Goal: Information Seeking & Learning: Learn about a topic

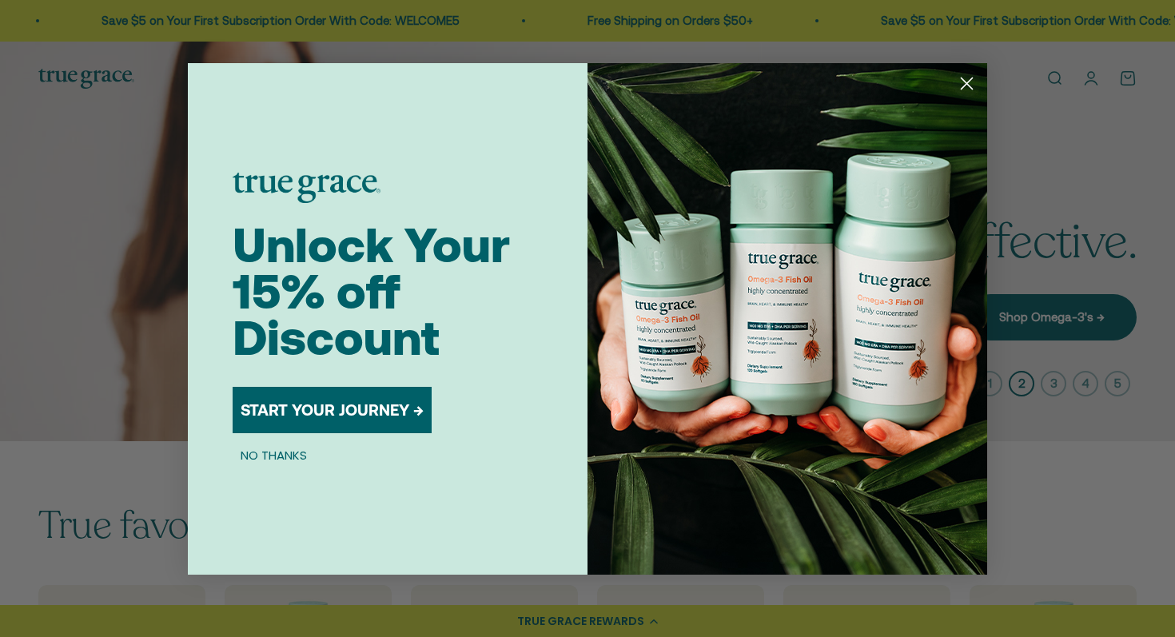
click at [259, 460] on button "NO THANKS" at bounding box center [274, 455] width 82 height 19
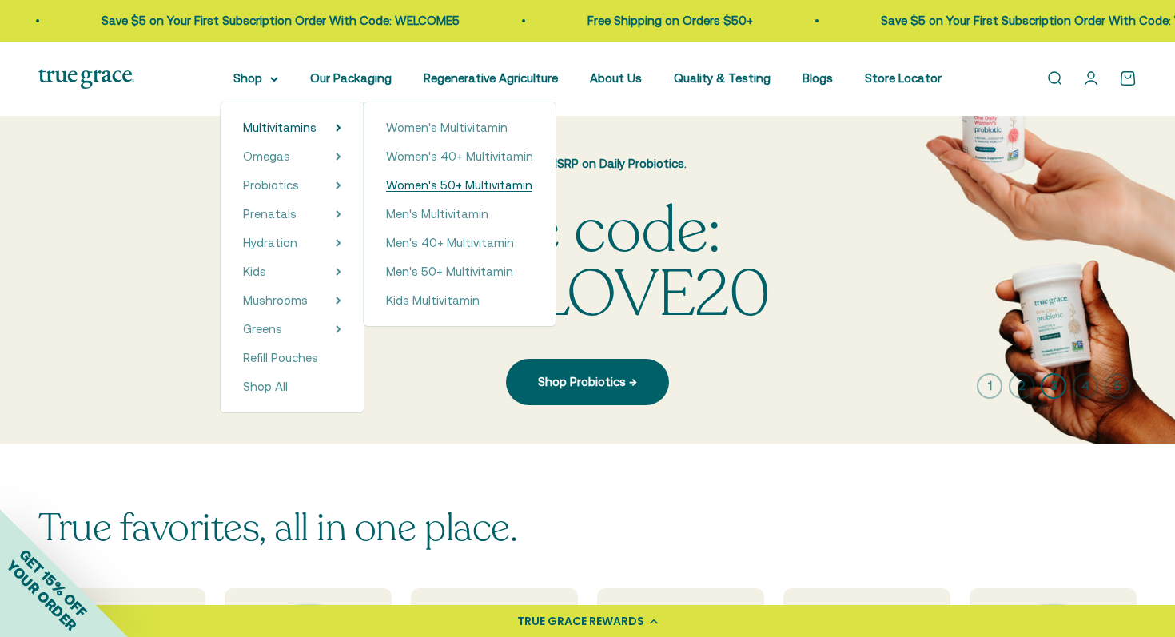
click at [454, 191] on span "Women's 50+ Multivitamin" at bounding box center [459, 185] width 146 height 14
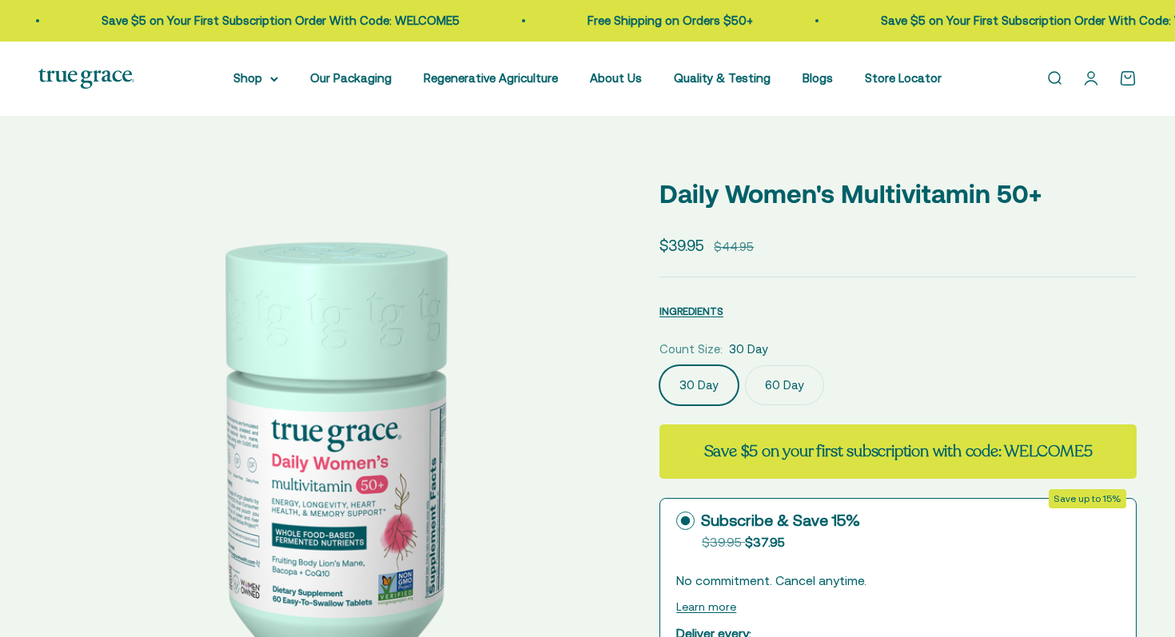
select select "3"
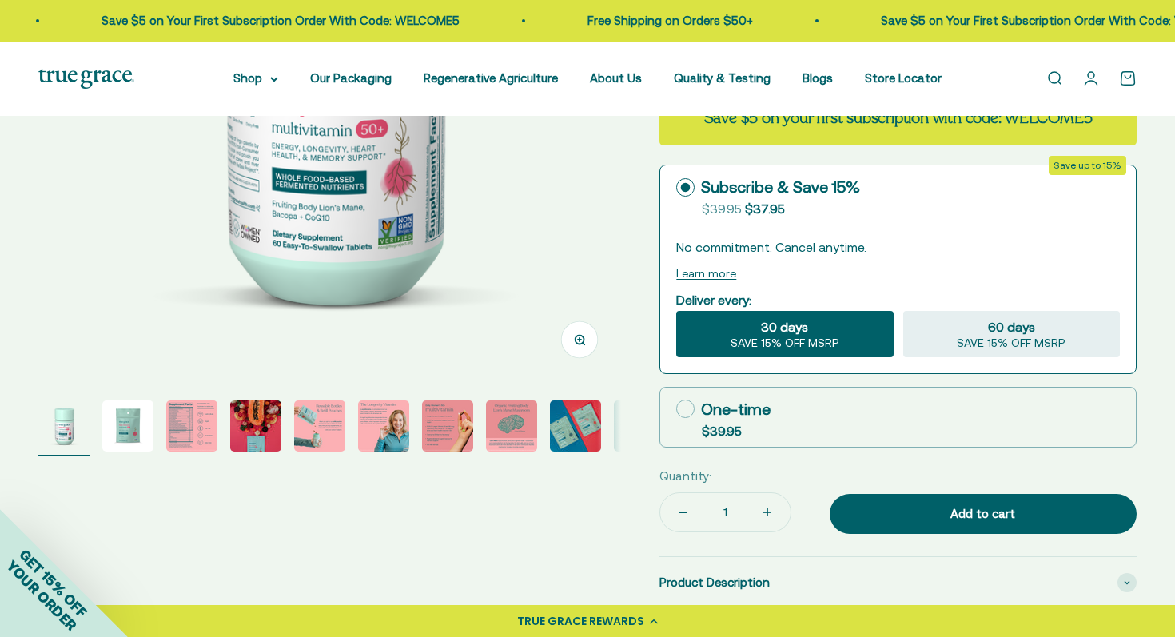
scroll to position [374, 0]
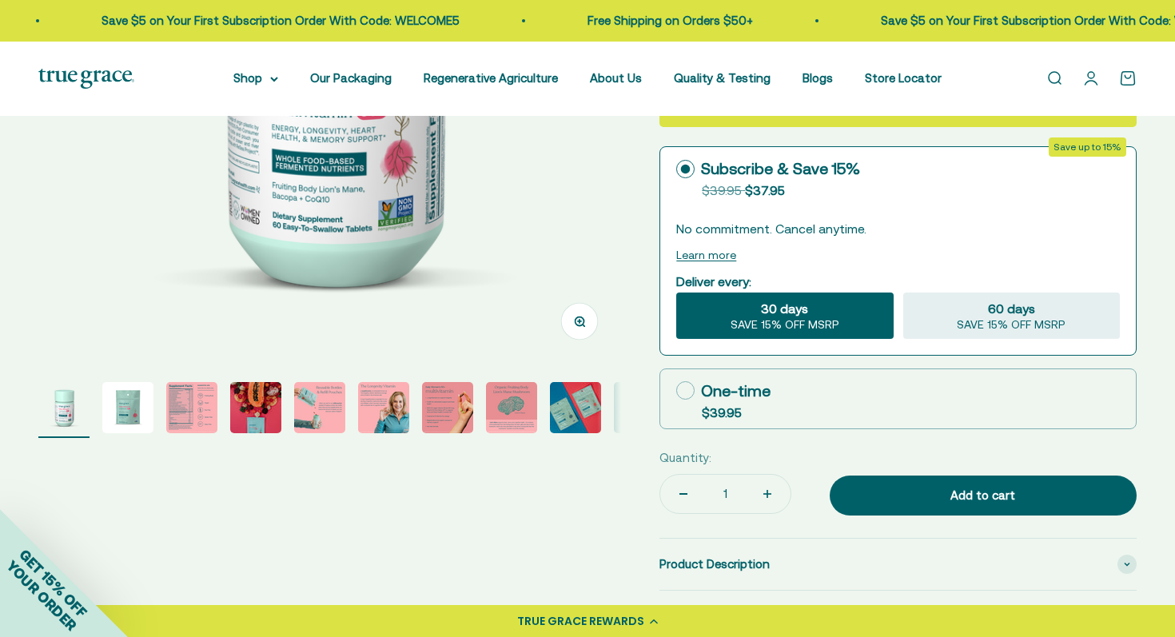
click at [190, 401] on img "Go to item 3" at bounding box center [191, 407] width 51 height 51
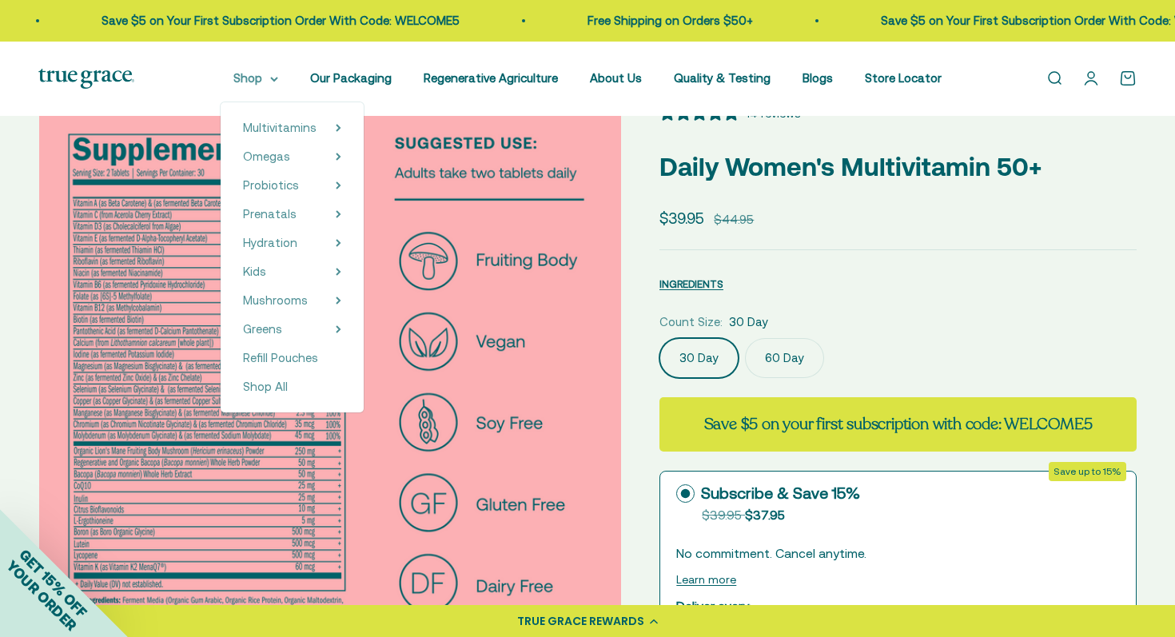
scroll to position [0, 0]
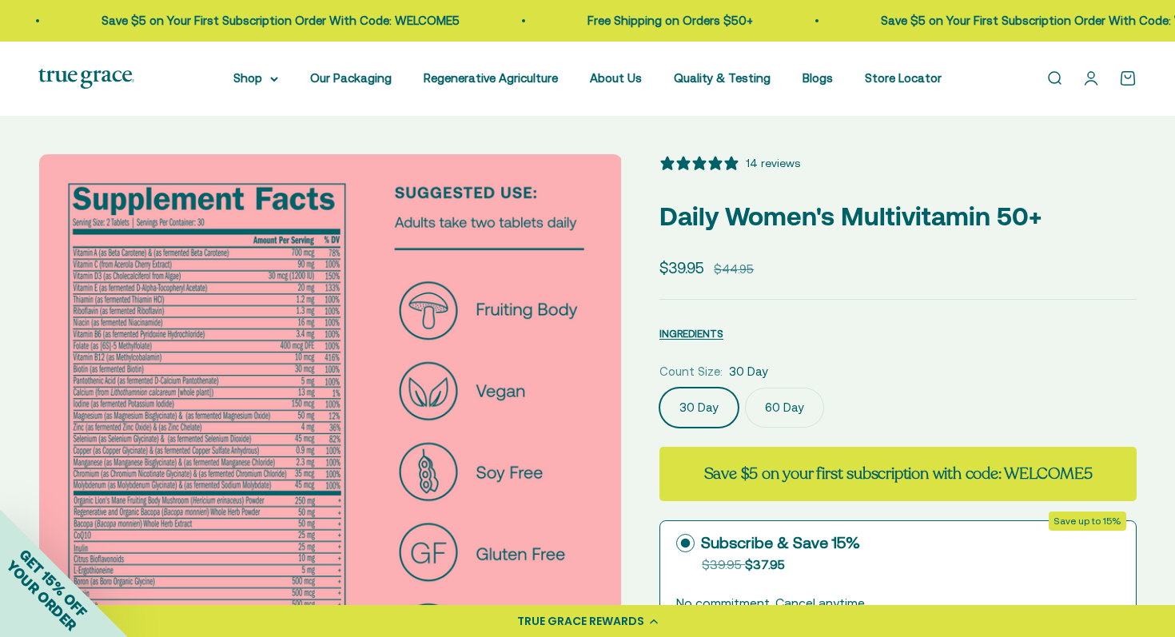
click at [113, 359] on img at bounding box center [330, 445] width 583 height 583
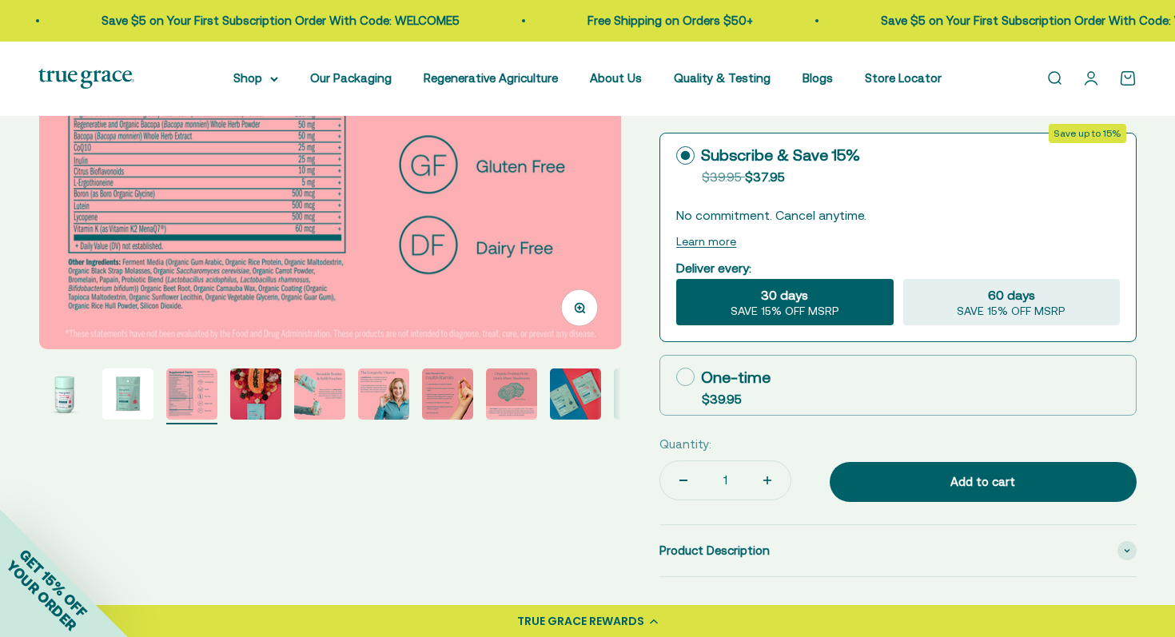
scroll to position [542, 0]
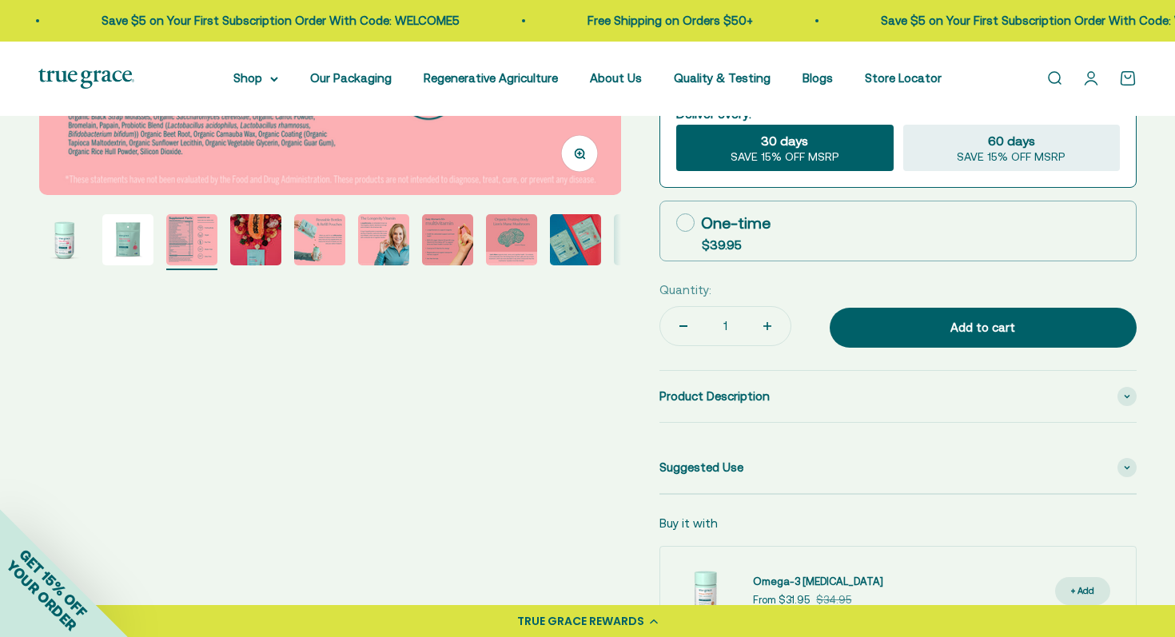
click at [318, 242] on img "Go to item 5" at bounding box center [319, 239] width 51 height 51
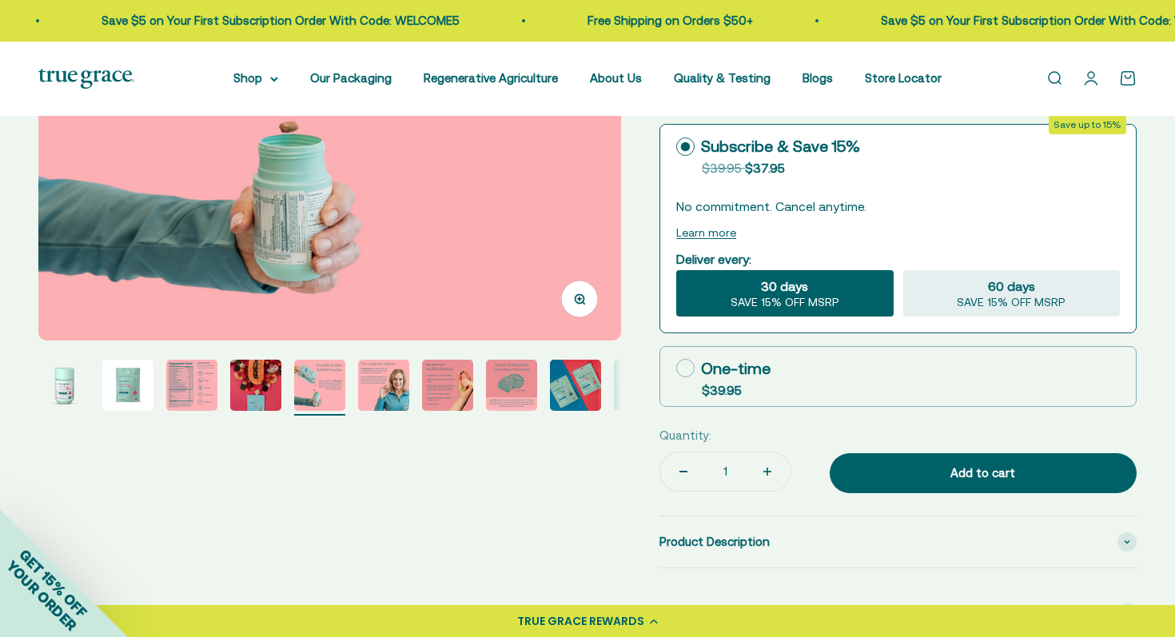
scroll to position [519, 0]
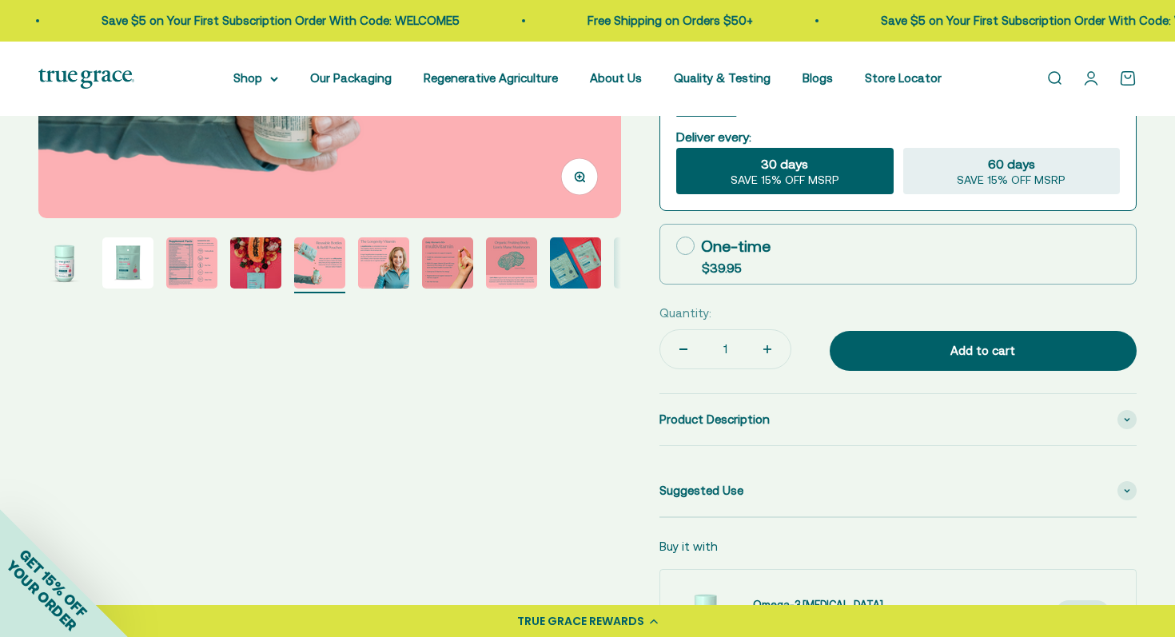
click at [402, 259] on img "Go to item 6" at bounding box center [383, 262] width 51 height 51
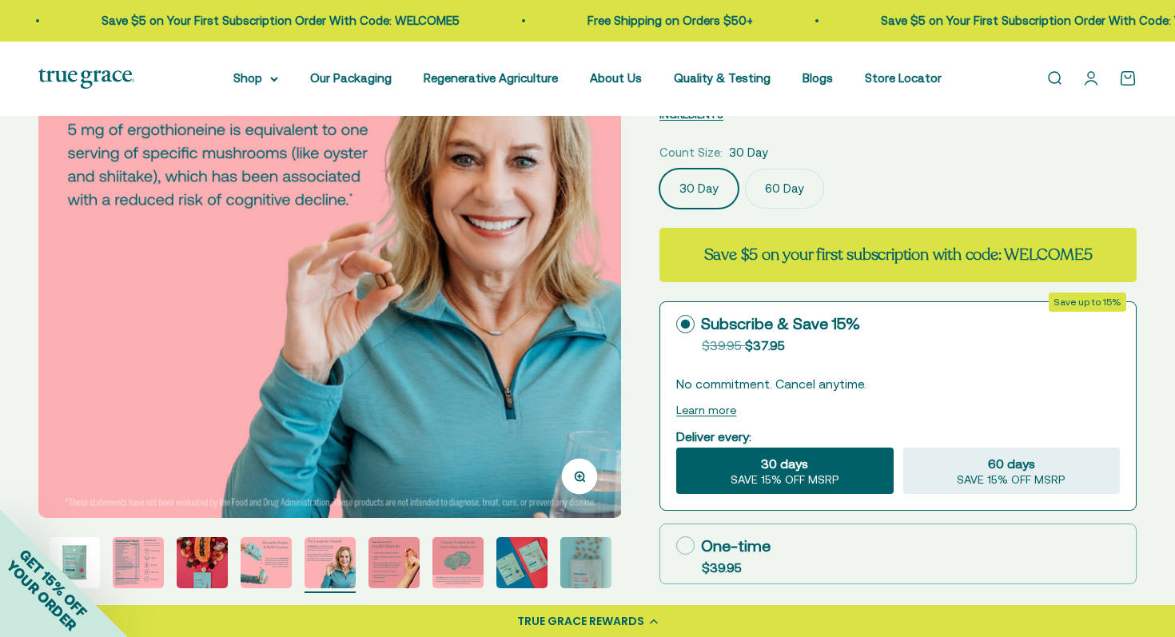
scroll to position [220, 0]
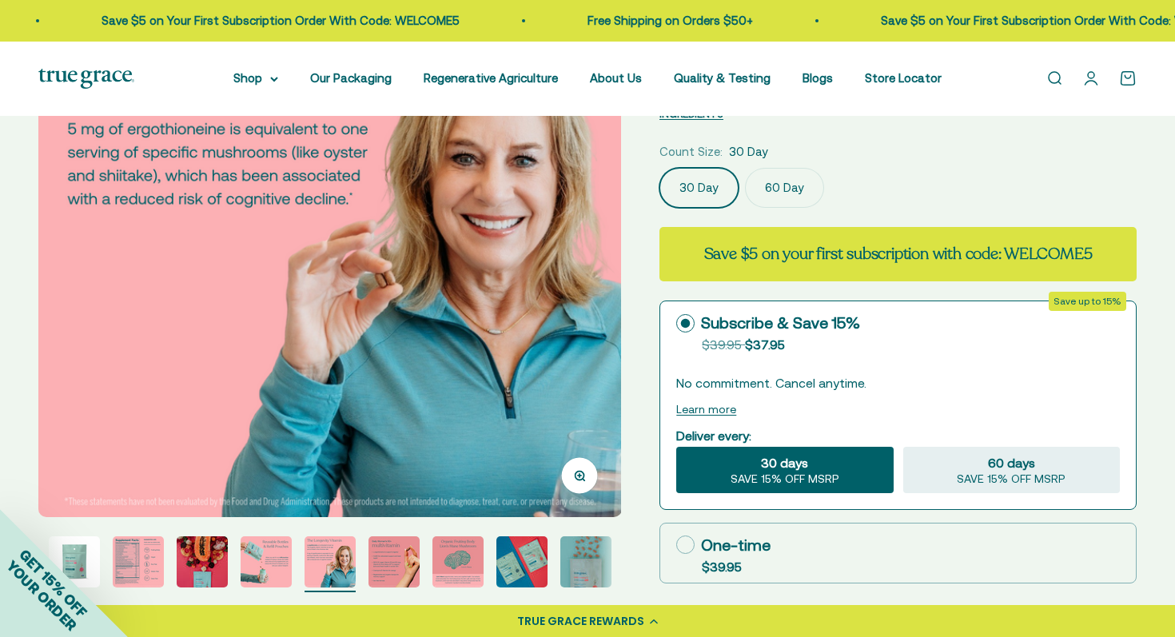
click at [471, 568] on img "Go to item 8" at bounding box center [458, 562] width 51 height 51
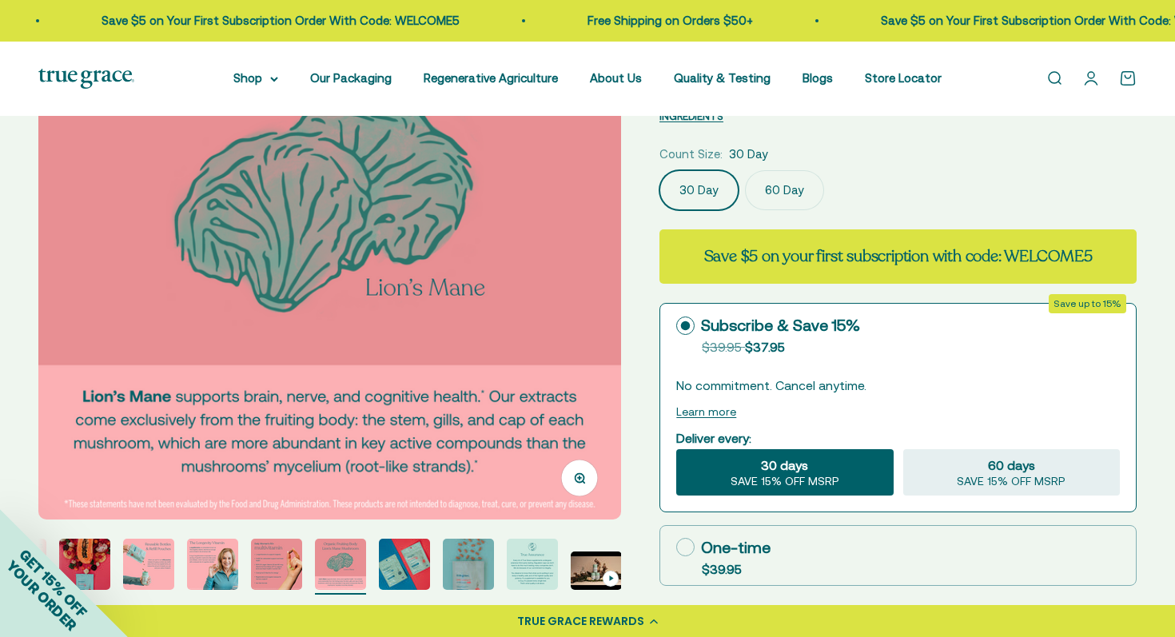
scroll to position [223, 0]
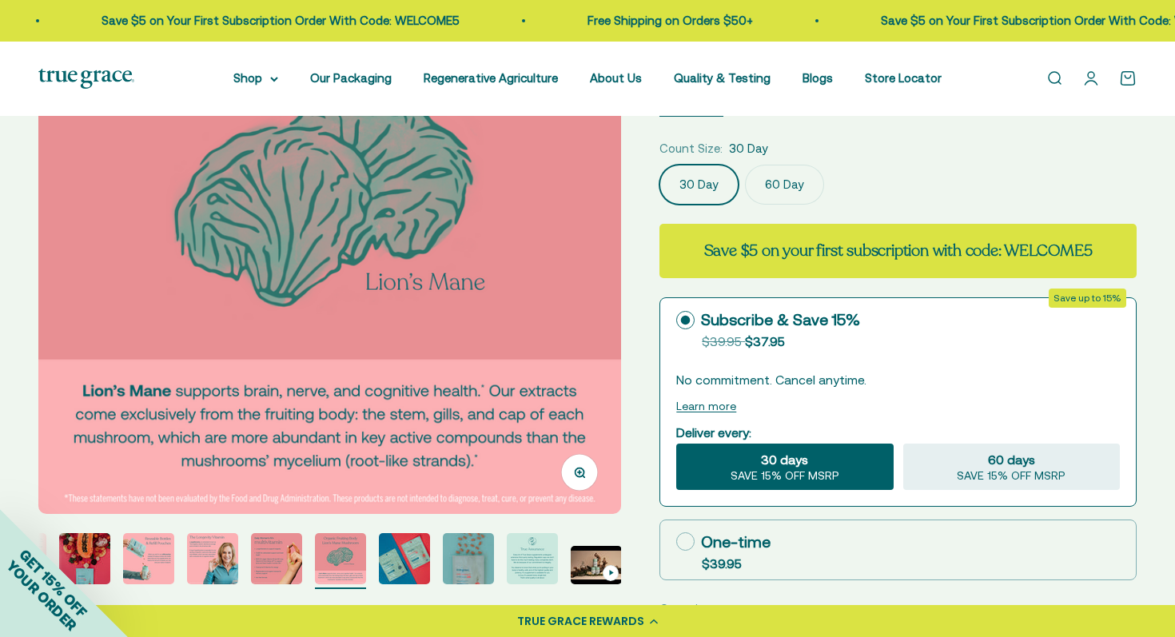
click at [482, 556] on img "Go to item 10" at bounding box center [468, 558] width 51 height 51
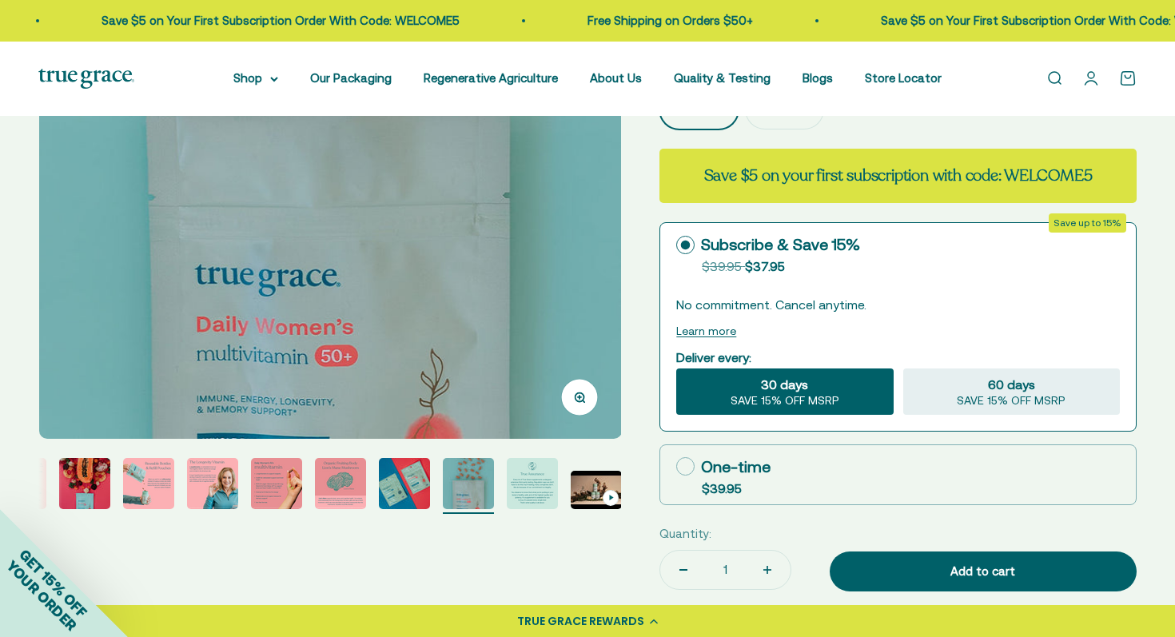
scroll to position [444, 0]
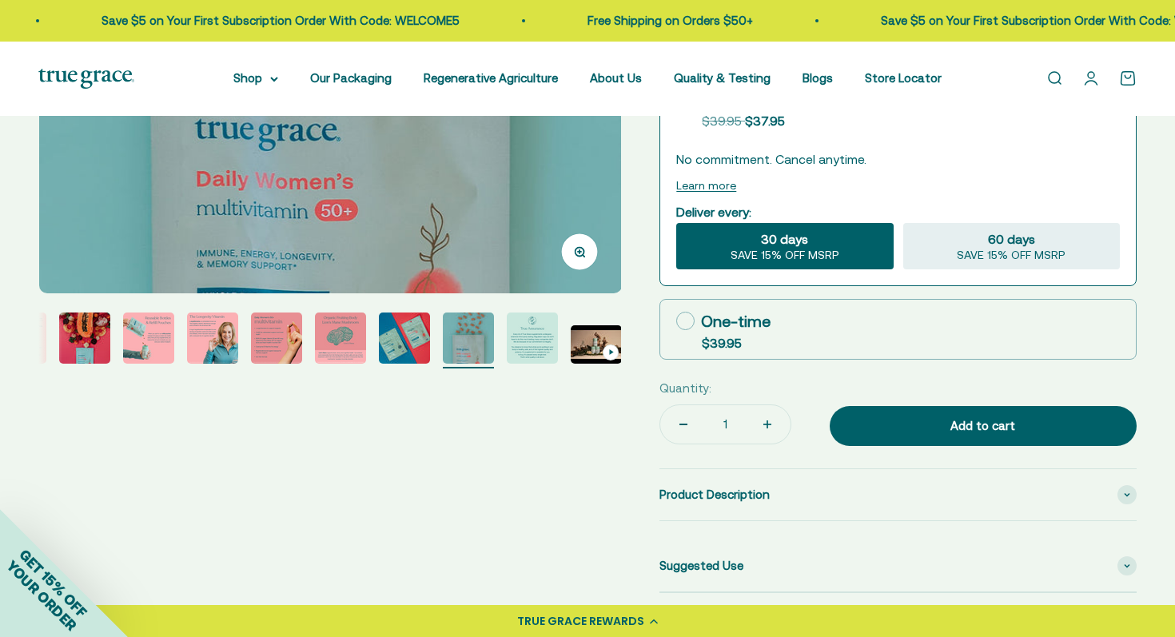
click at [543, 337] on img "Go to item 11" at bounding box center [532, 338] width 51 height 51
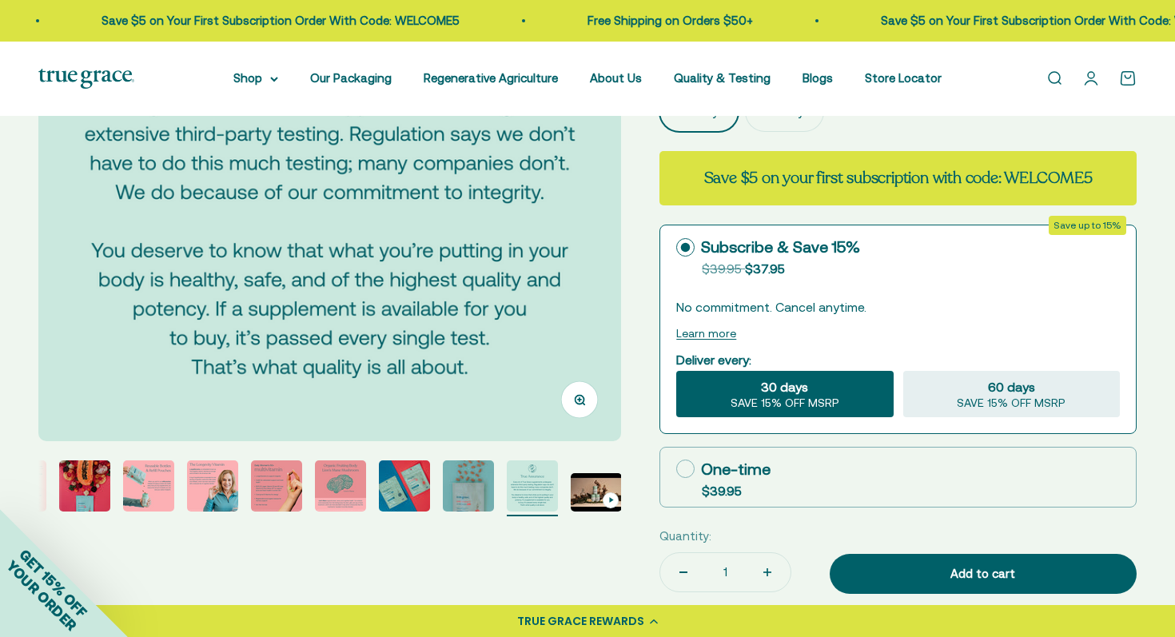
scroll to position [316, 0]
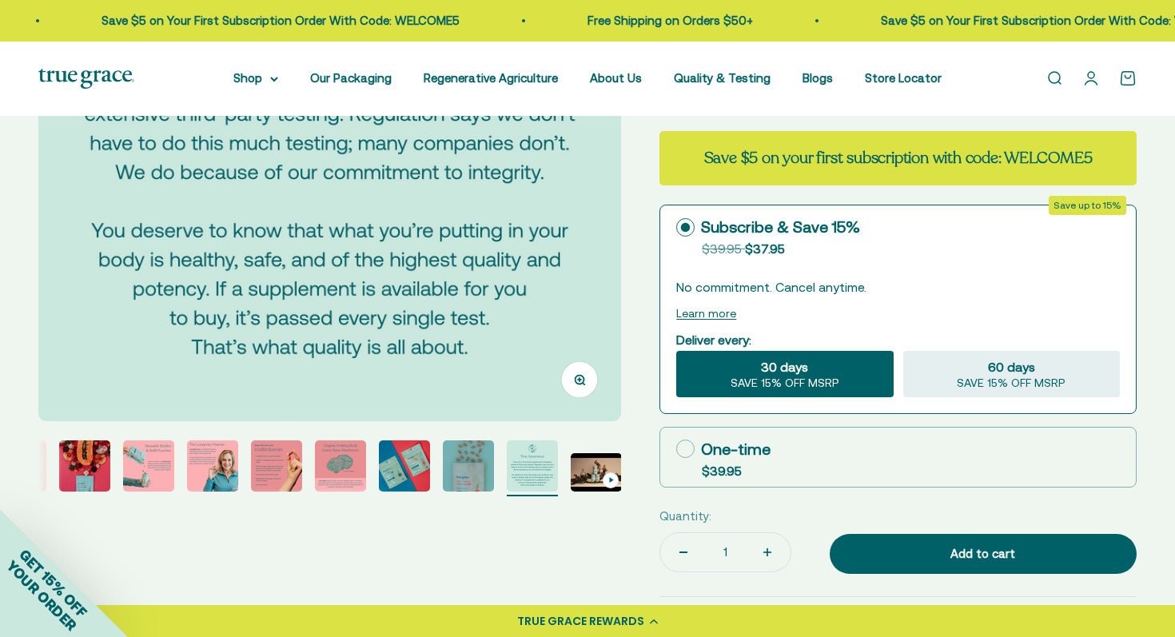
click at [552, 473] on img "Go to item 11" at bounding box center [532, 466] width 51 height 51
click at [158, 459] on img "Go to item 5" at bounding box center [148, 466] width 51 height 51
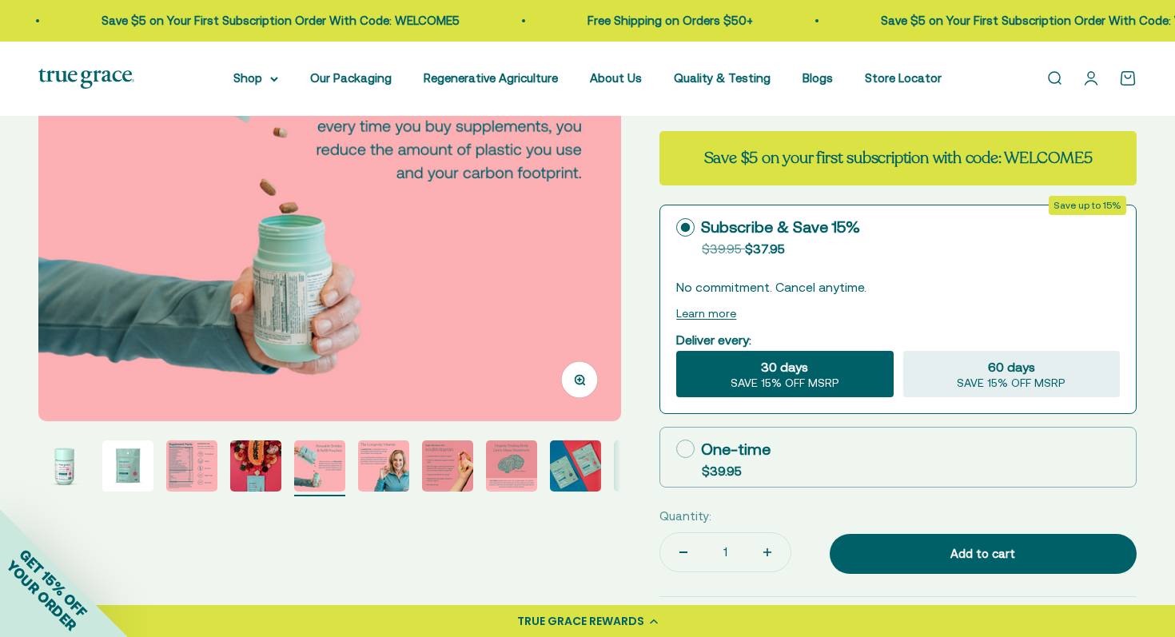
click at [249, 465] on img "Go to item 4" at bounding box center [255, 466] width 51 height 51
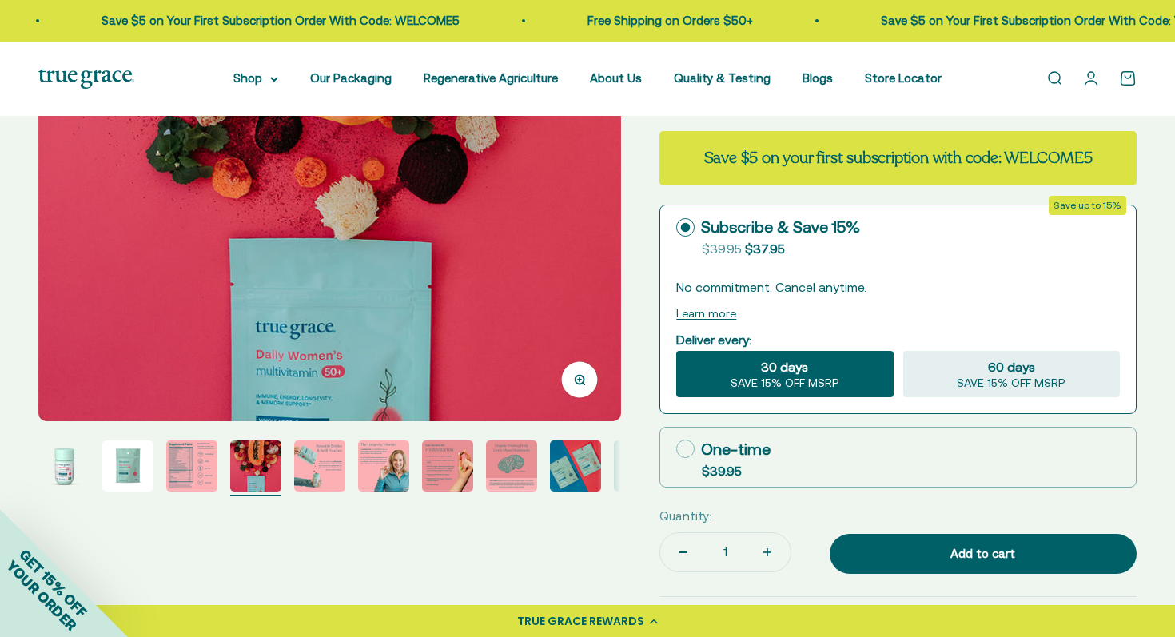
click at [184, 469] on img "Go to item 3" at bounding box center [191, 466] width 51 height 51
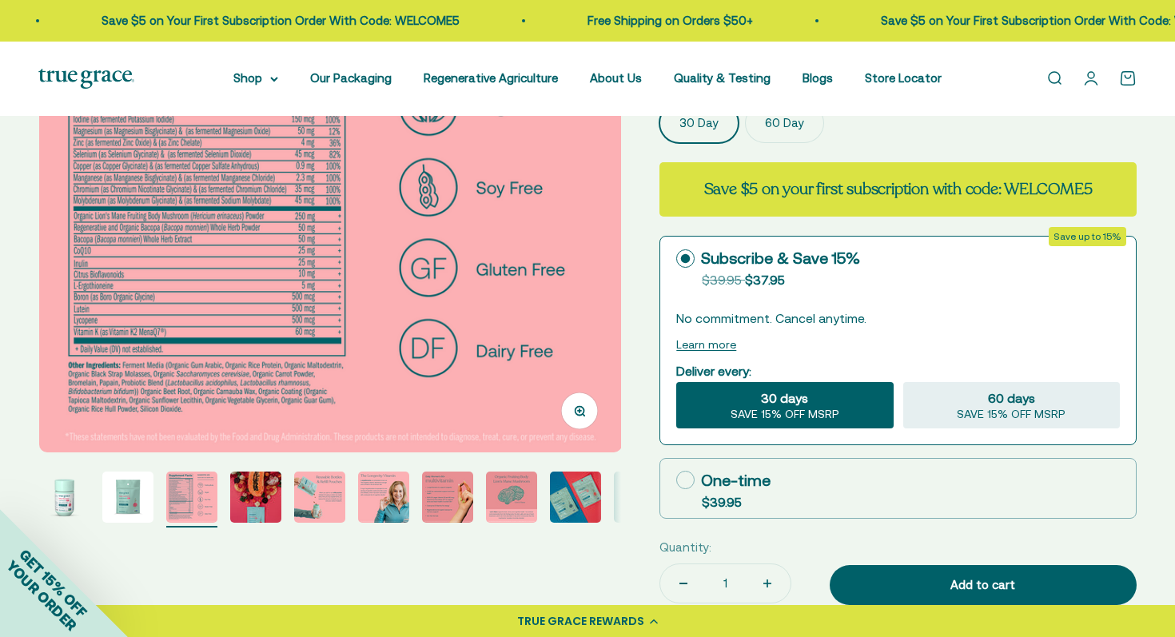
scroll to position [286, 0]
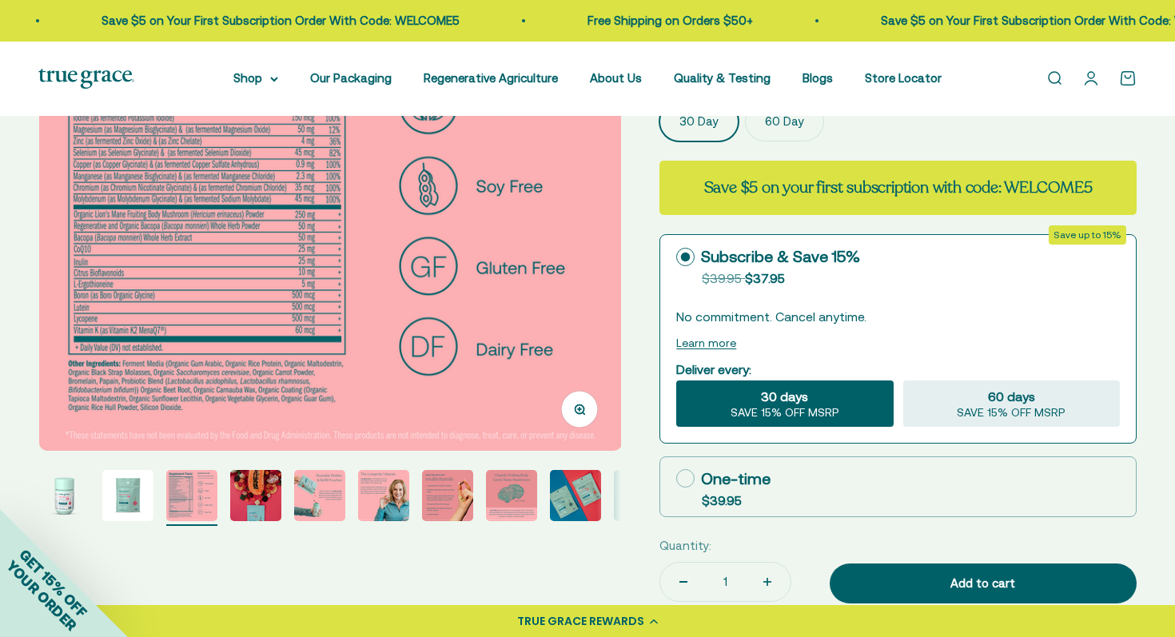
click at [70, 491] on img "Go to item 1" at bounding box center [63, 495] width 51 height 51
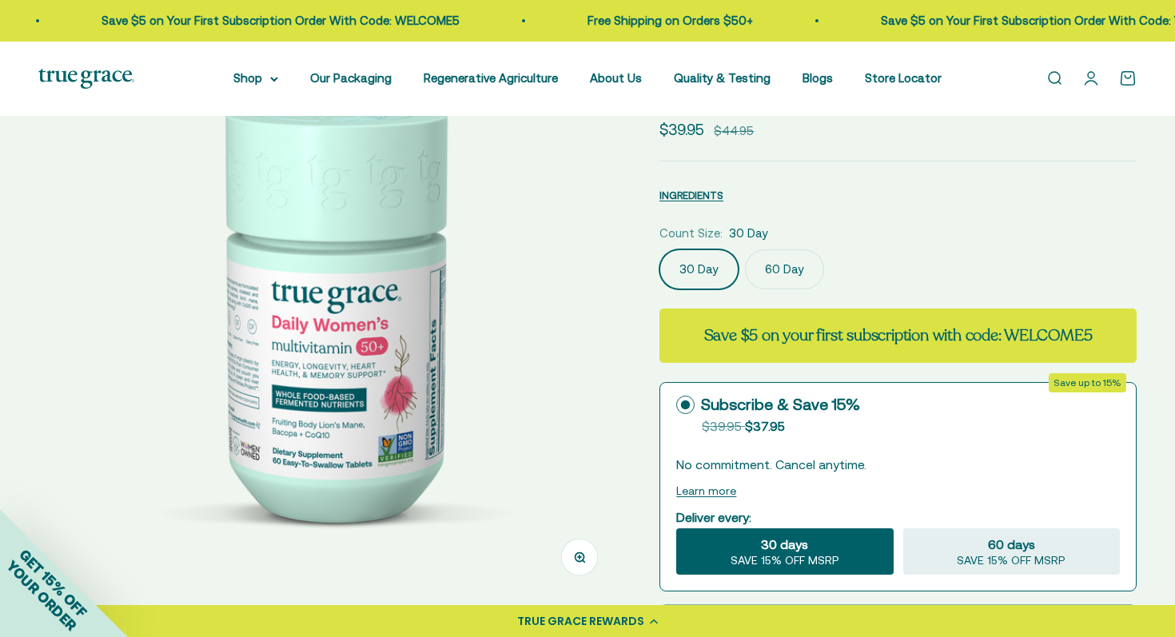
scroll to position [131, 0]
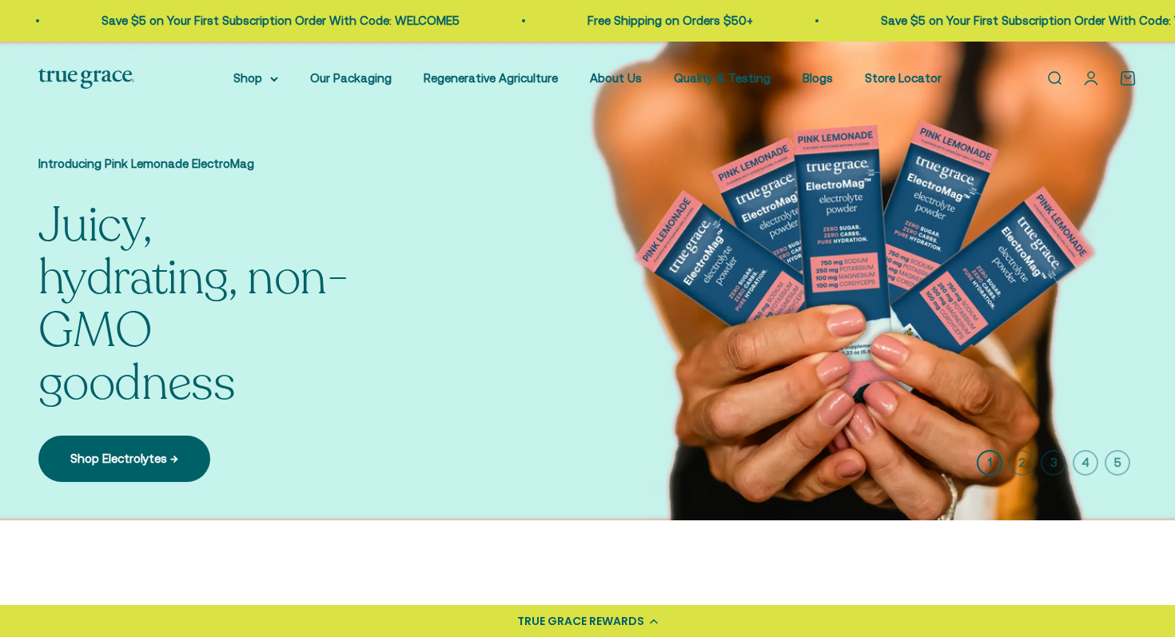
scroll to position [2, 0]
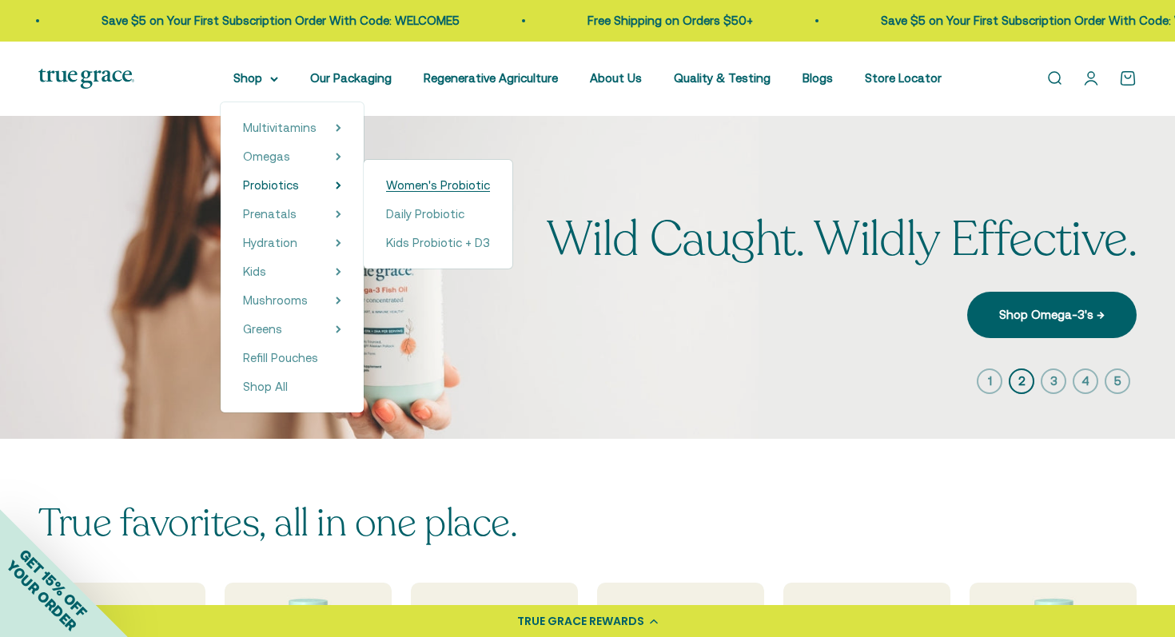
click at [439, 183] on span "Women's Probiotic" at bounding box center [438, 185] width 104 height 14
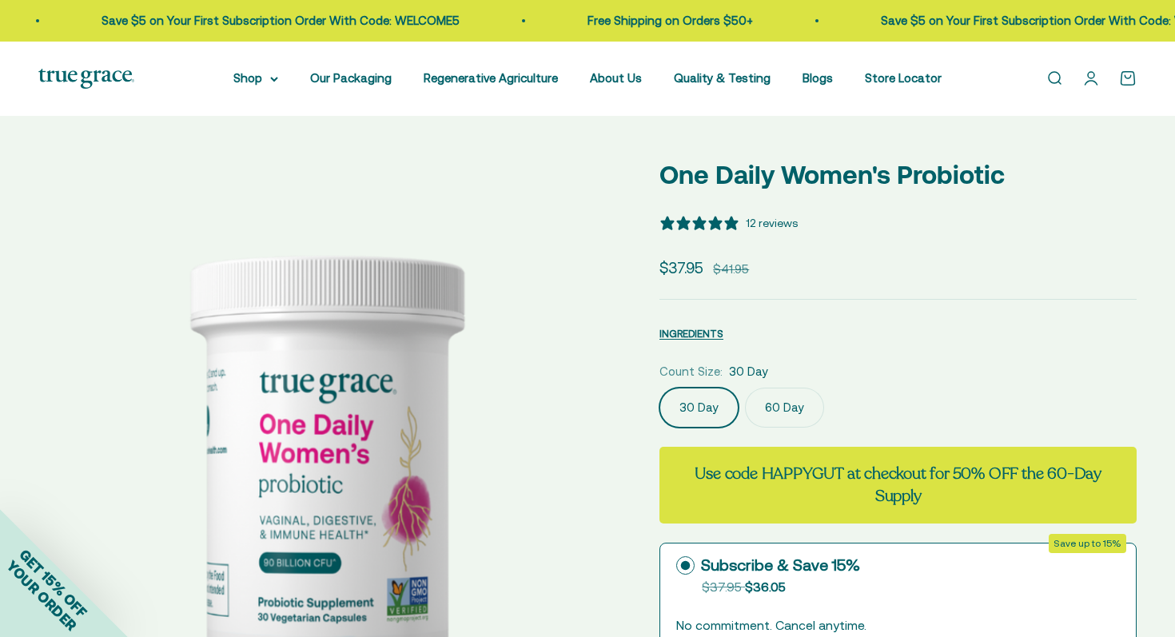
select select "3"
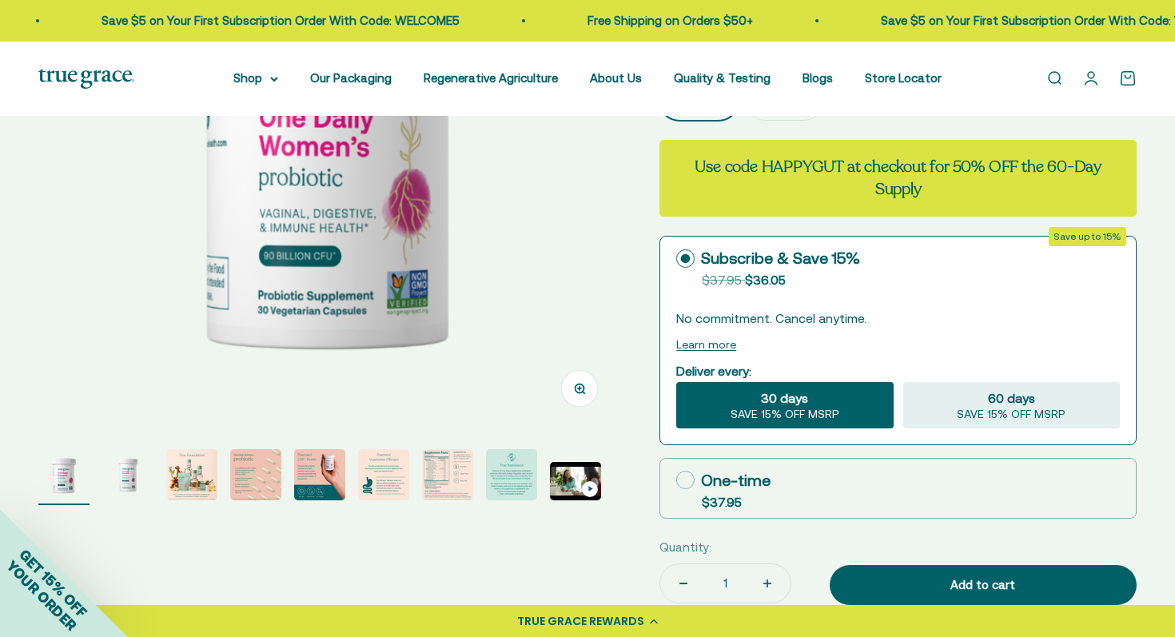
scroll to position [313, 0]
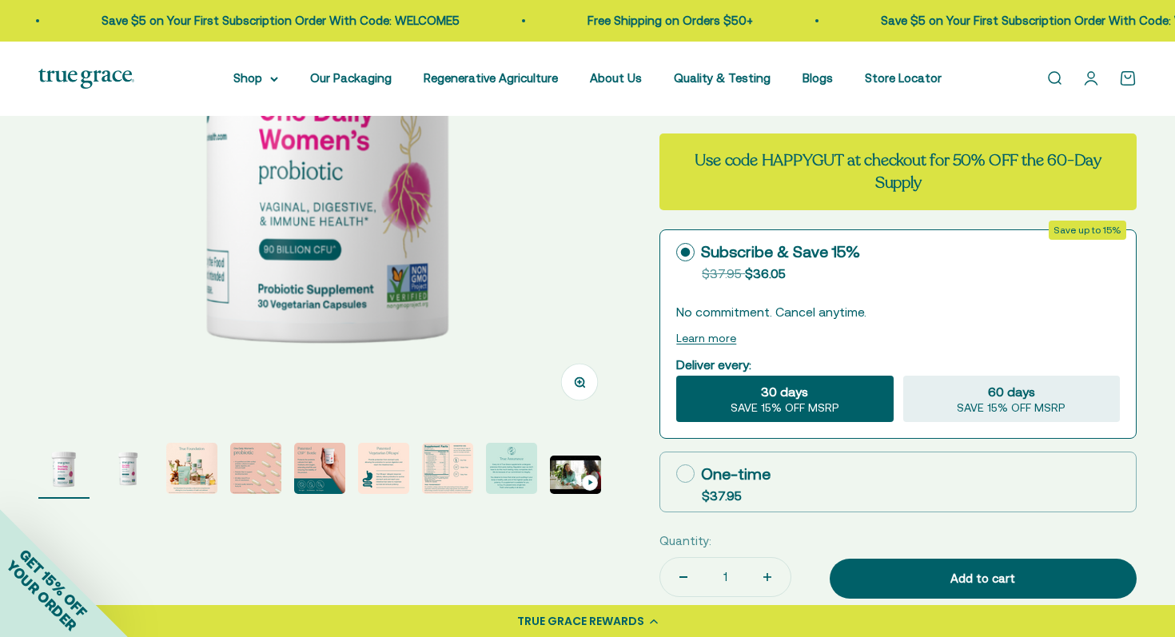
click at [269, 469] on img "Go to item 4" at bounding box center [255, 468] width 51 height 51
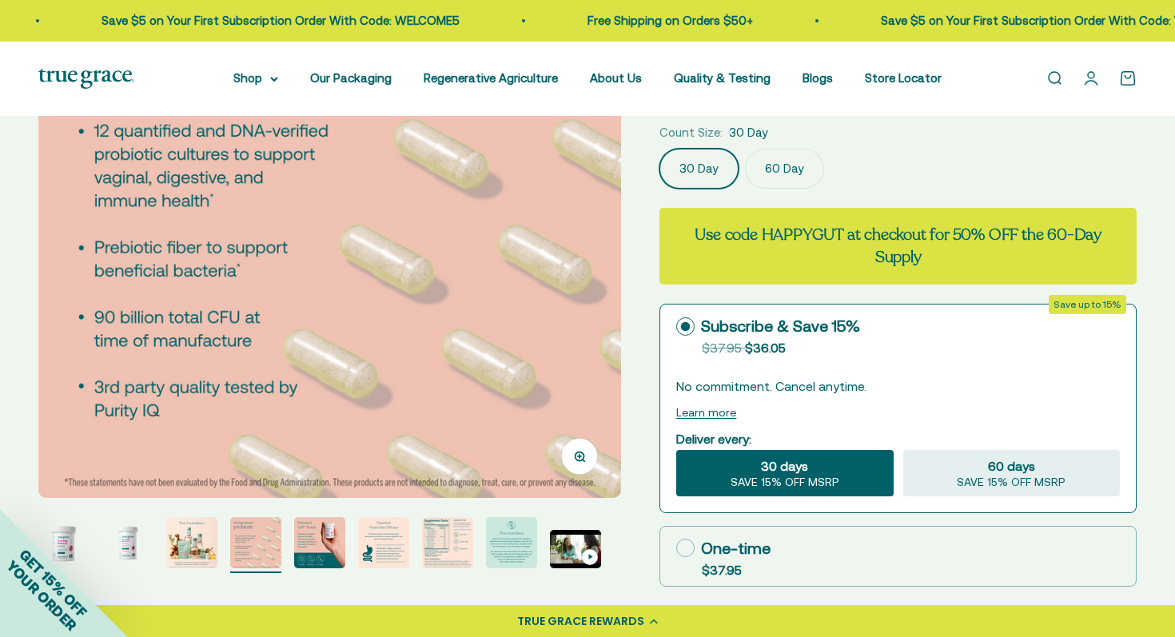
scroll to position [244, 0]
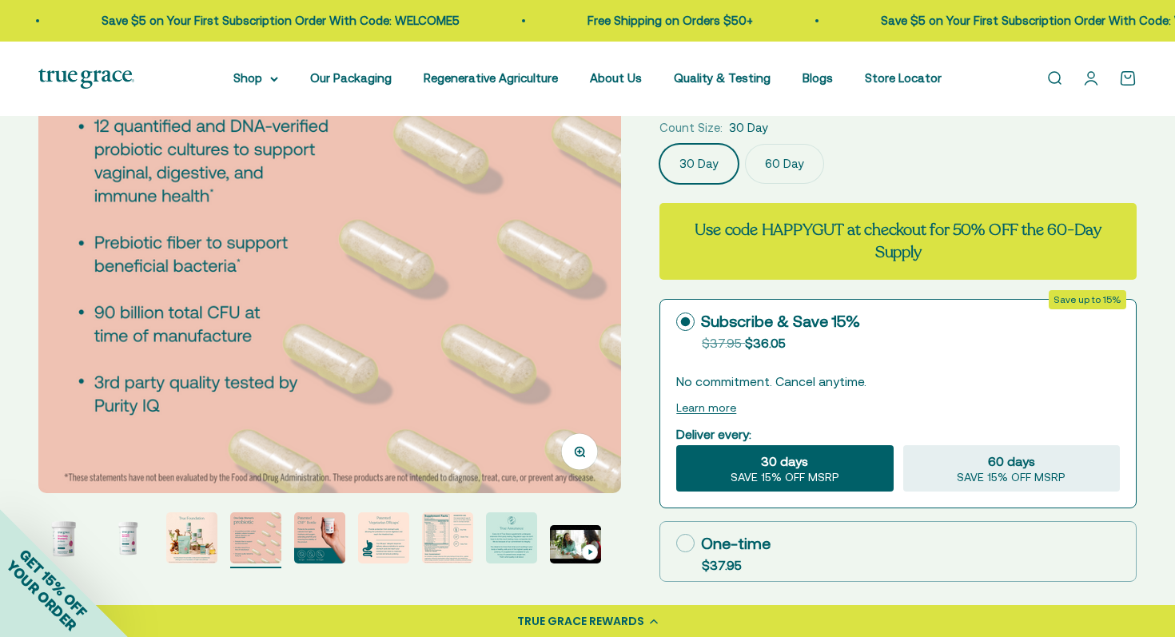
click at [329, 541] on img "Go to item 5" at bounding box center [319, 538] width 51 height 51
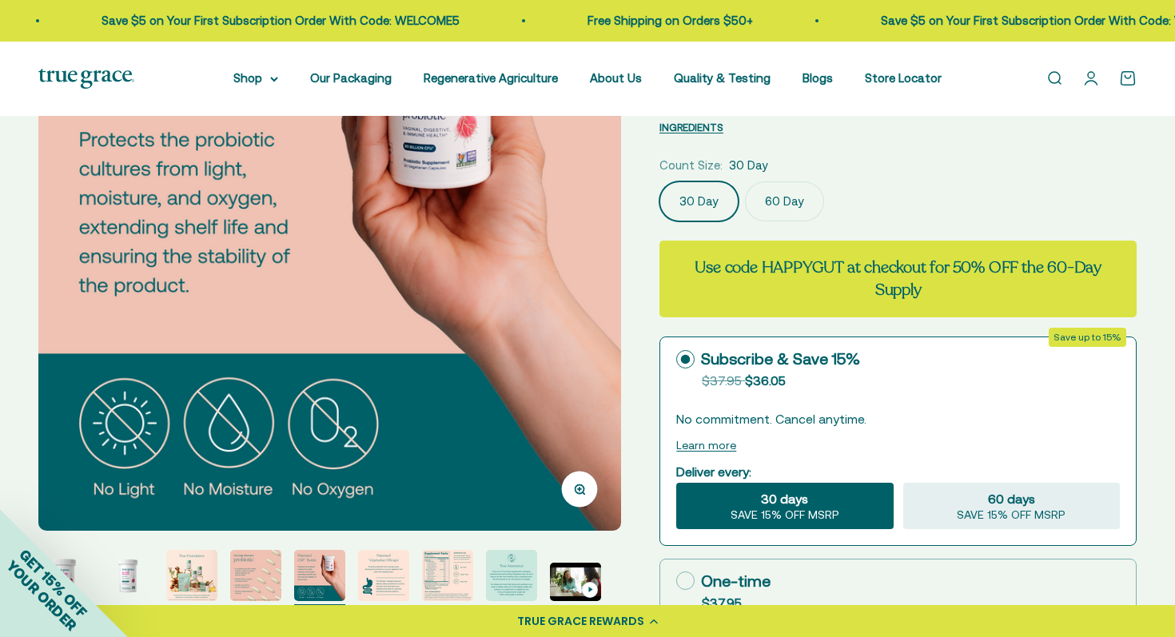
scroll to position [223, 0]
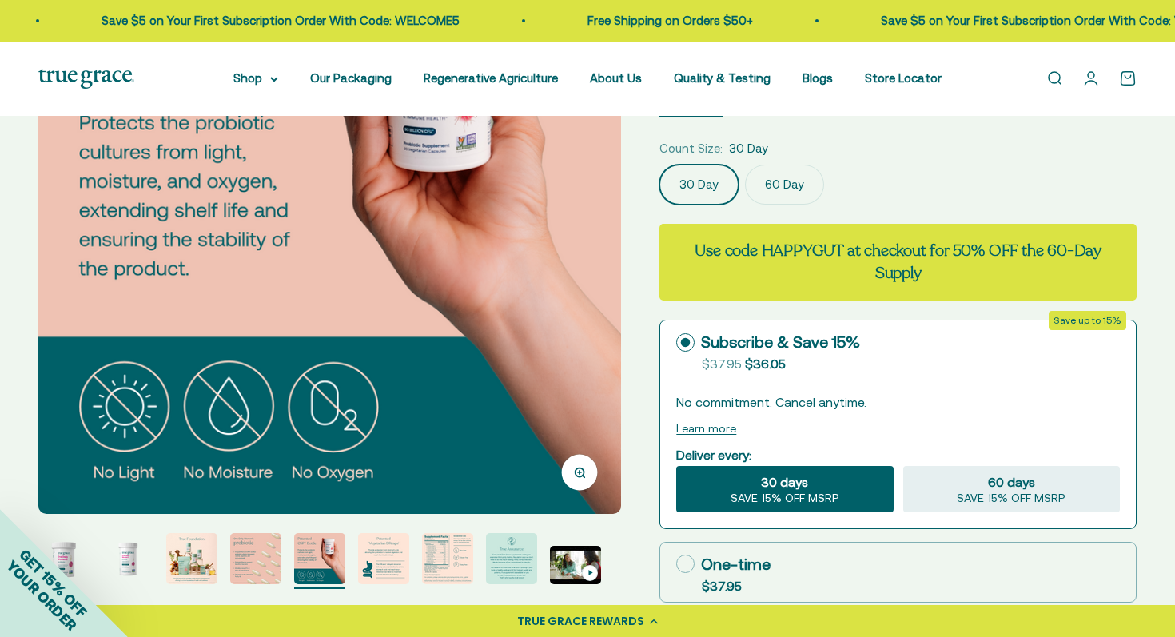
click at [383, 553] on img "Go to item 6" at bounding box center [383, 558] width 51 height 51
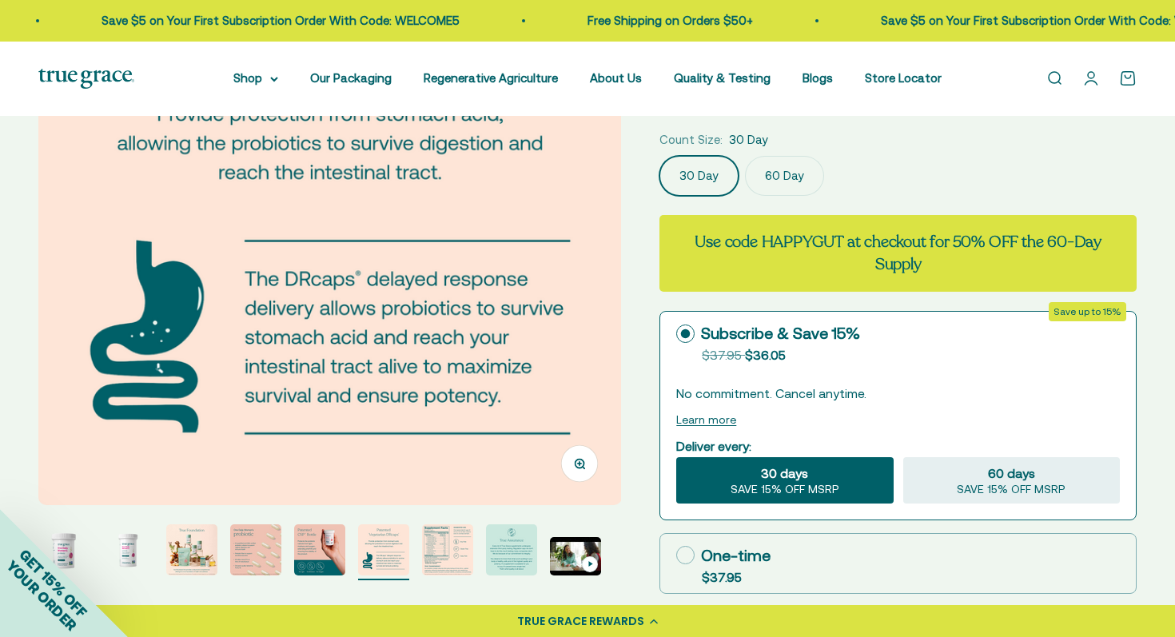
scroll to position [234, 0]
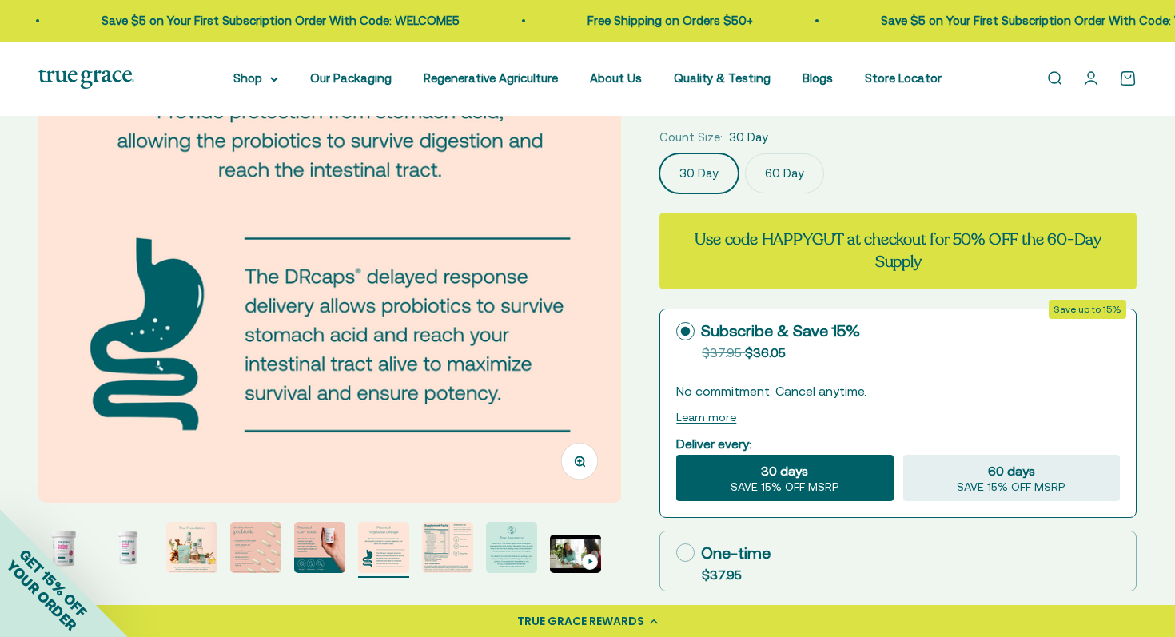
click at [466, 553] on img "Go to item 7" at bounding box center [447, 547] width 51 height 51
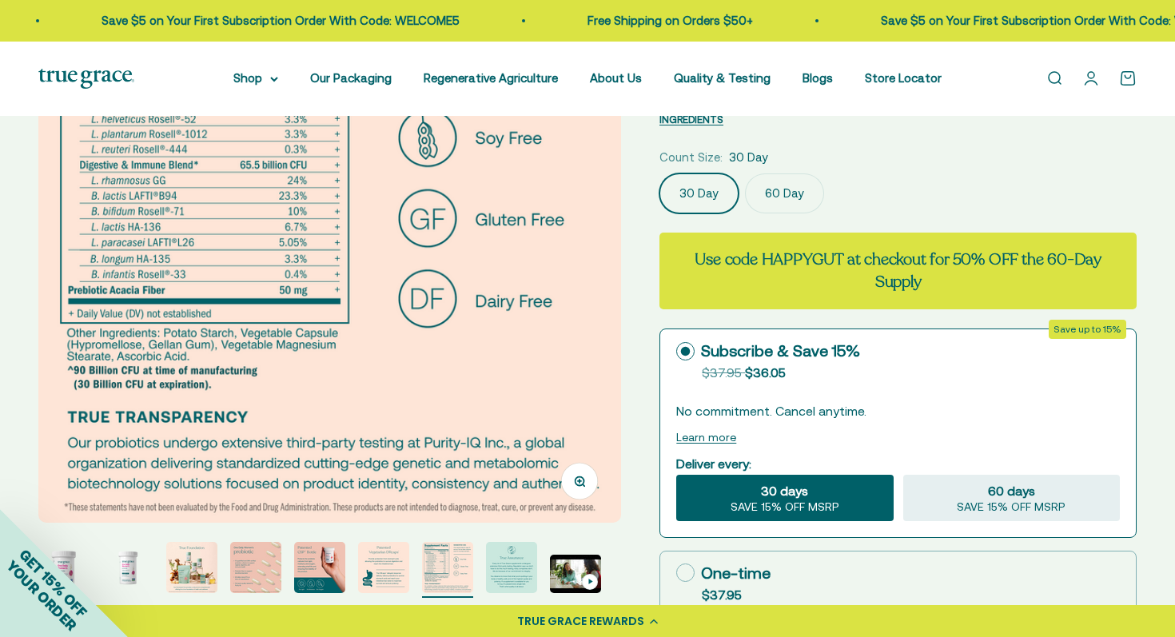
scroll to position [227, 0]
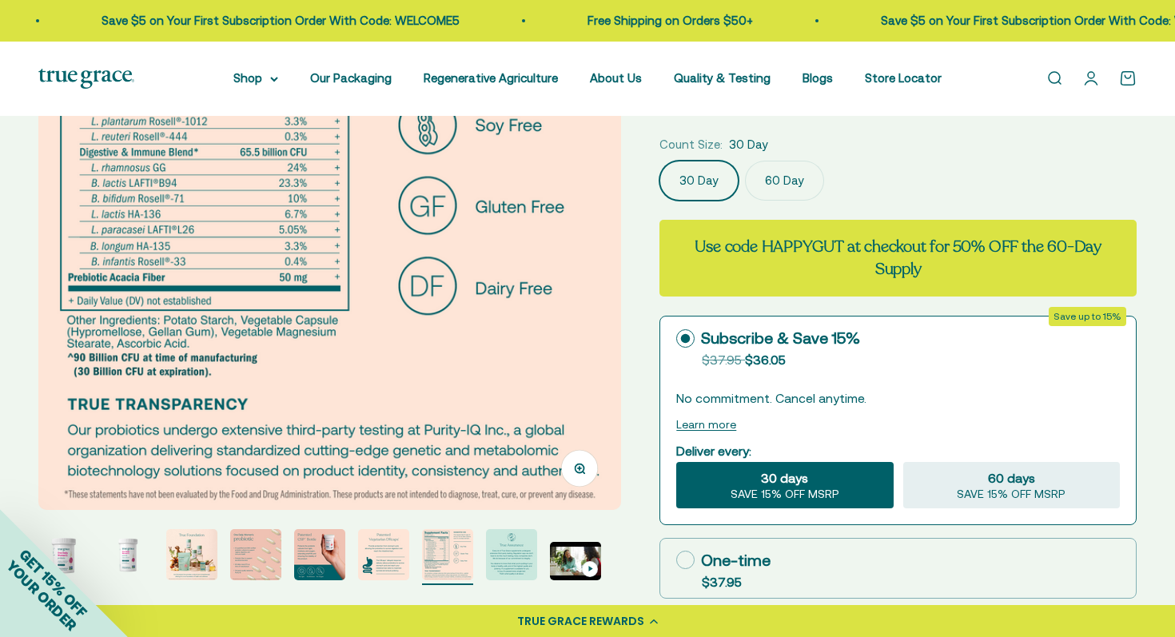
click at [501, 561] on img "Go to item 8" at bounding box center [511, 554] width 51 height 51
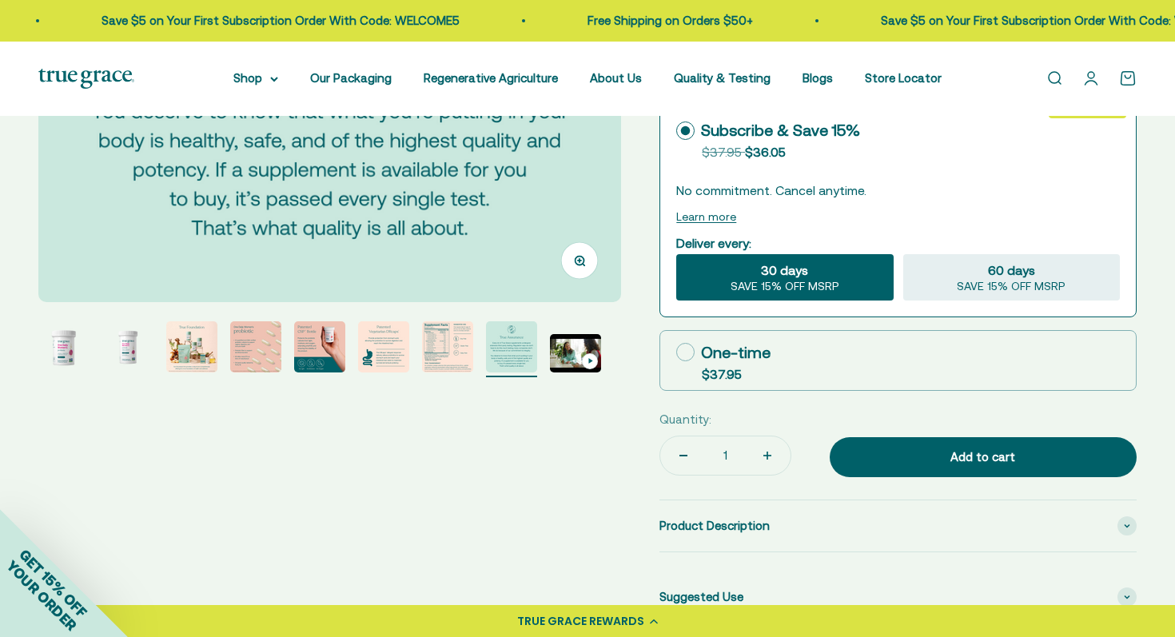
scroll to position [349, 0]
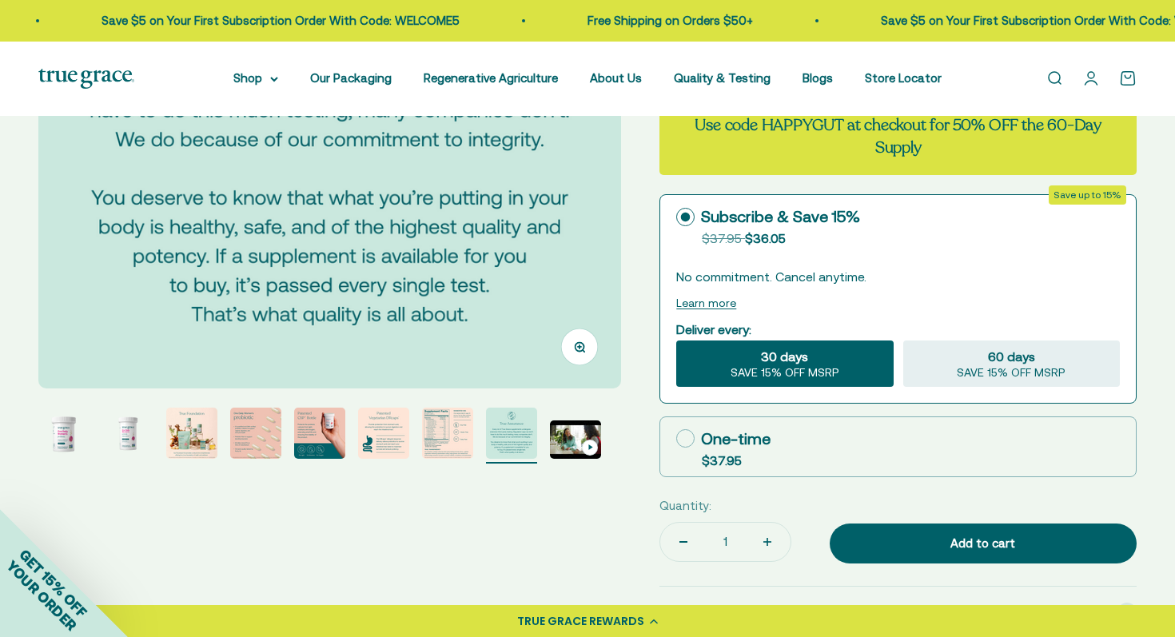
click at [1093, 81] on link "Open account page" at bounding box center [1092, 79] width 18 height 18
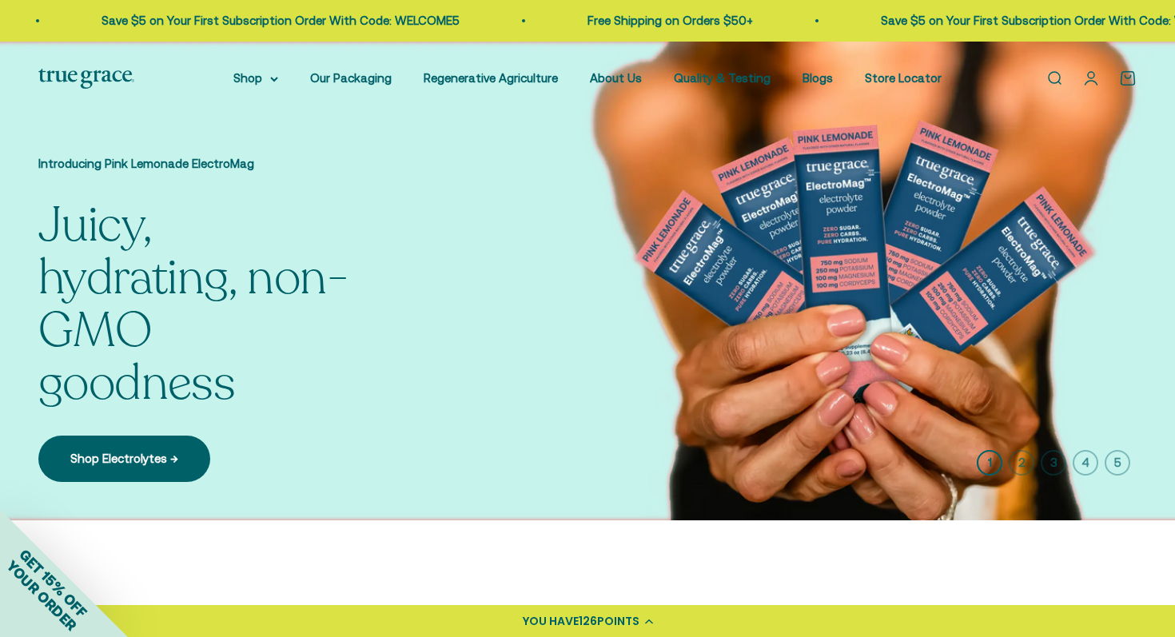
click at [1056, 77] on link "Open search" at bounding box center [1055, 79] width 18 height 18
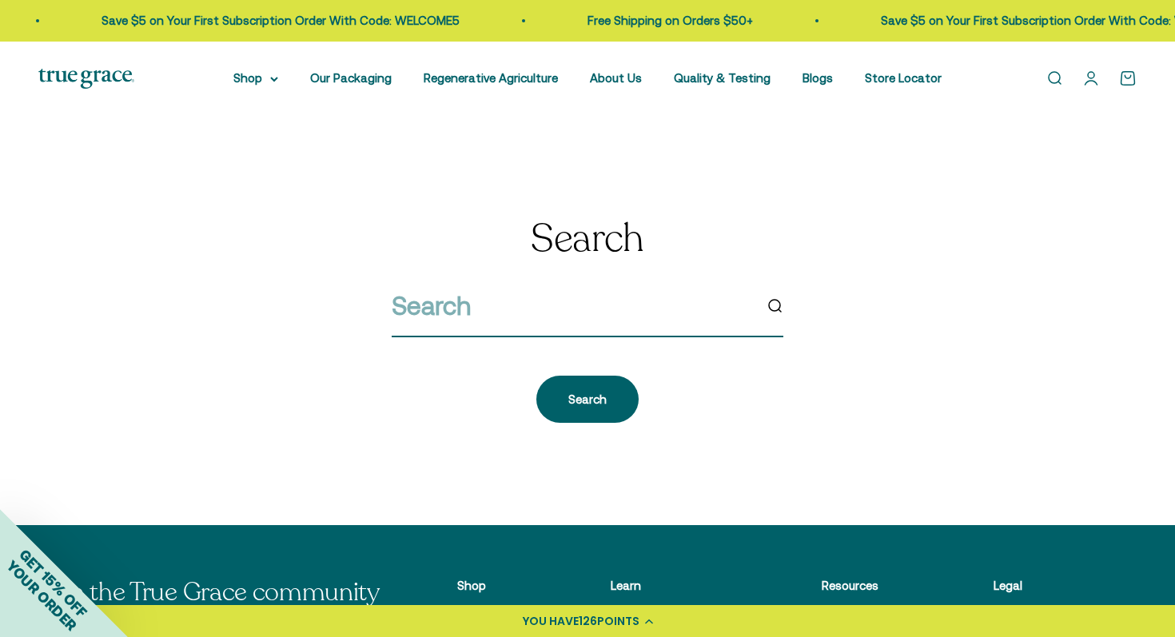
click at [508, 316] on input "search" at bounding box center [572, 305] width 361 height 41
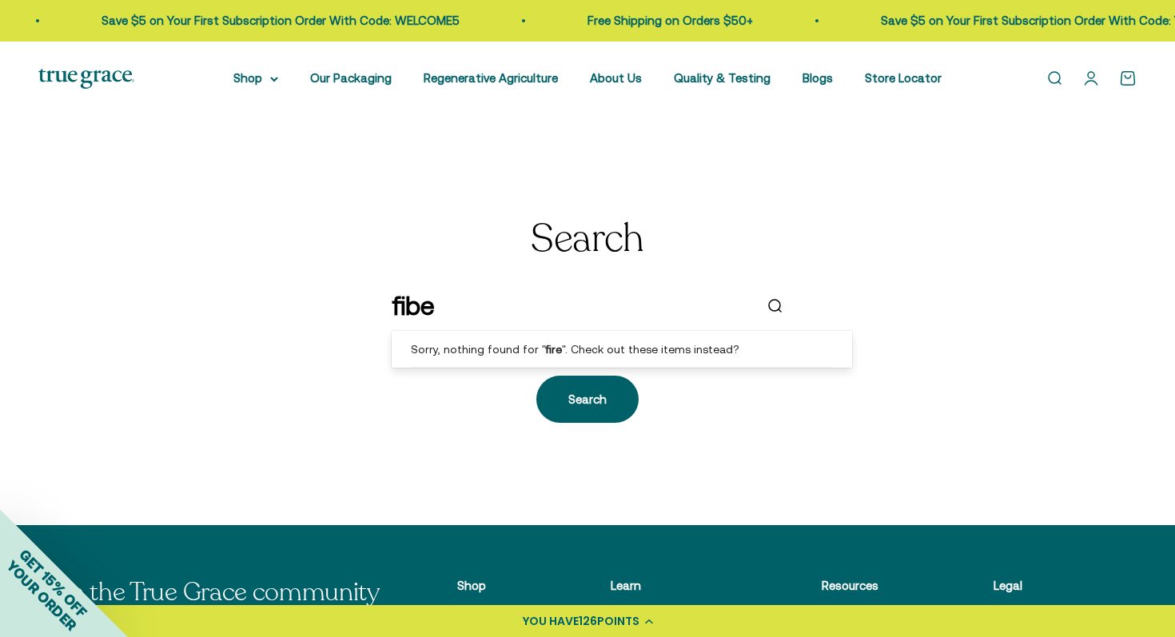
type input "fiber"
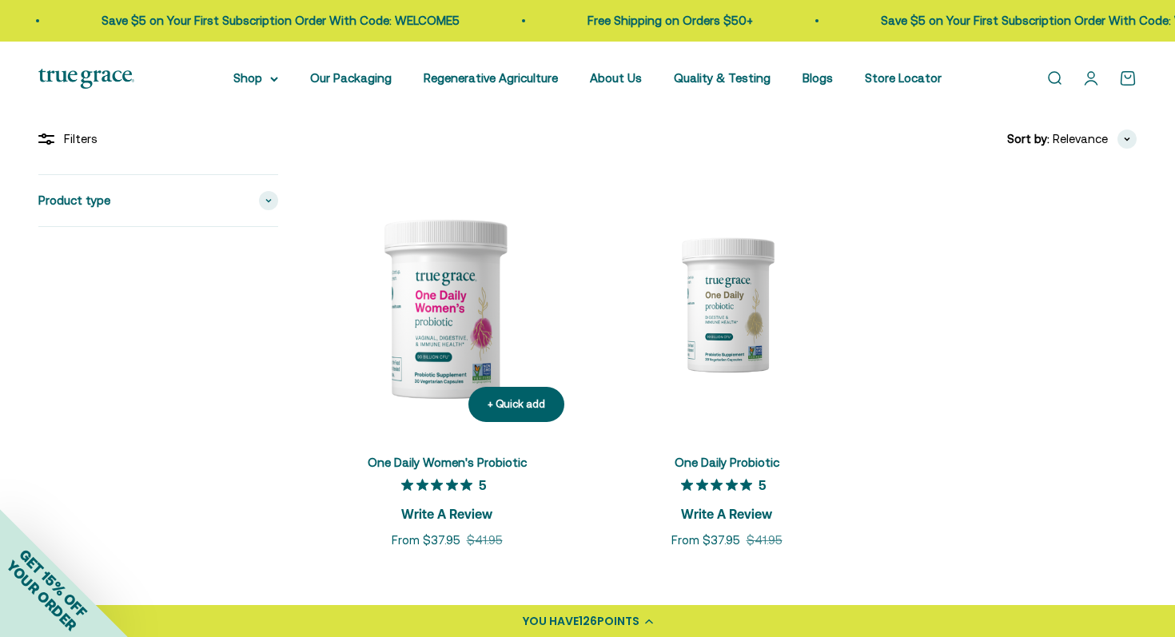
scroll to position [200, 0]
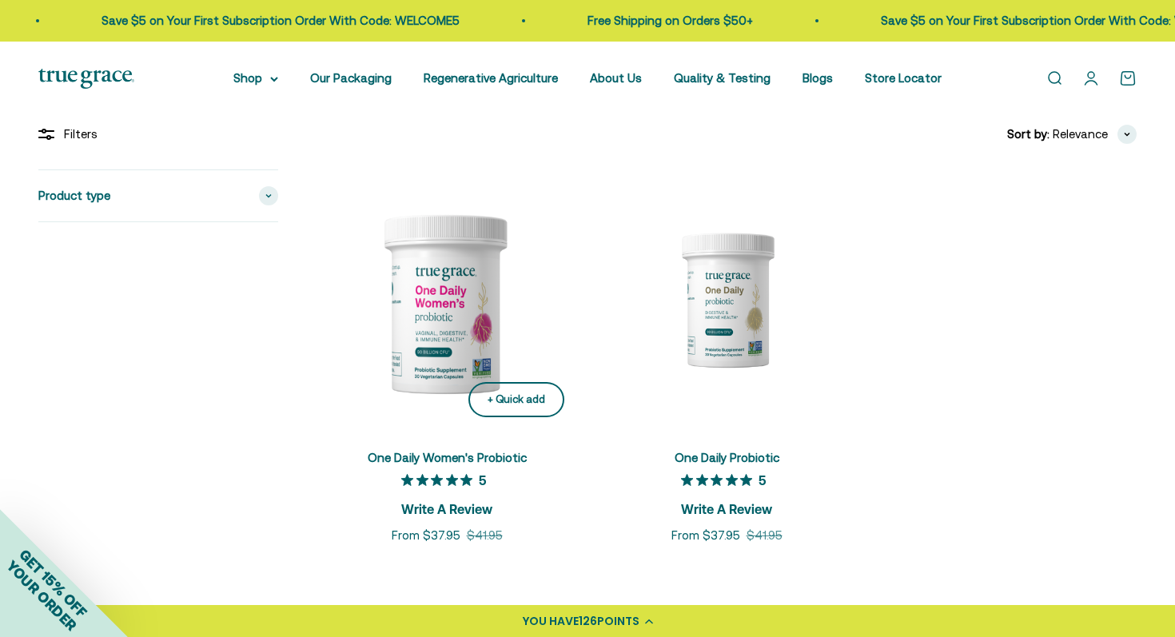
click at [500, 407] on div "+ Quick add" at bounding box center [517, 400] width 58 height 17
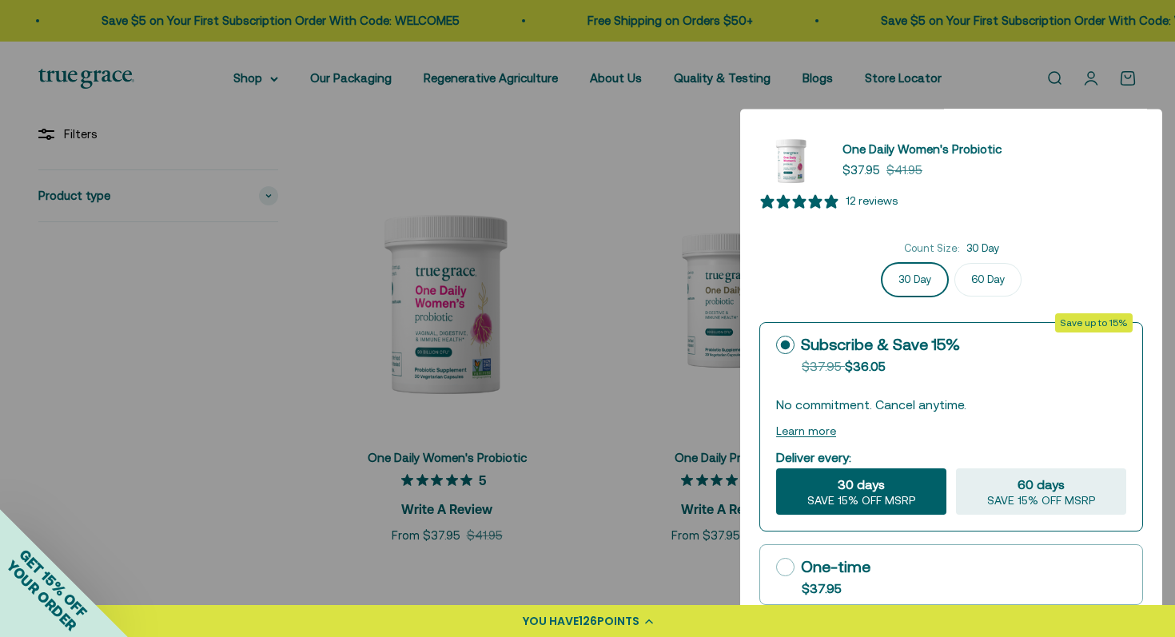
click at [291, 89] on div at bounding box center [587, 318] width 1175 height 637
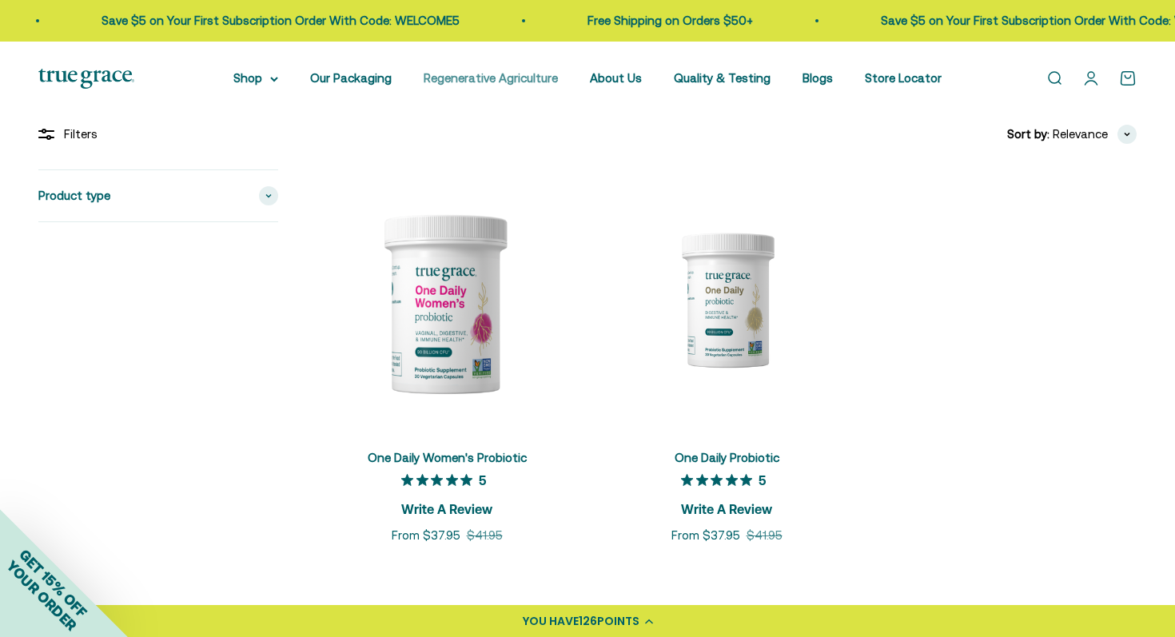
click at [485, 83] on link "Regenerative Agriculture" at bounding box center [491, 78] width 134 height 14
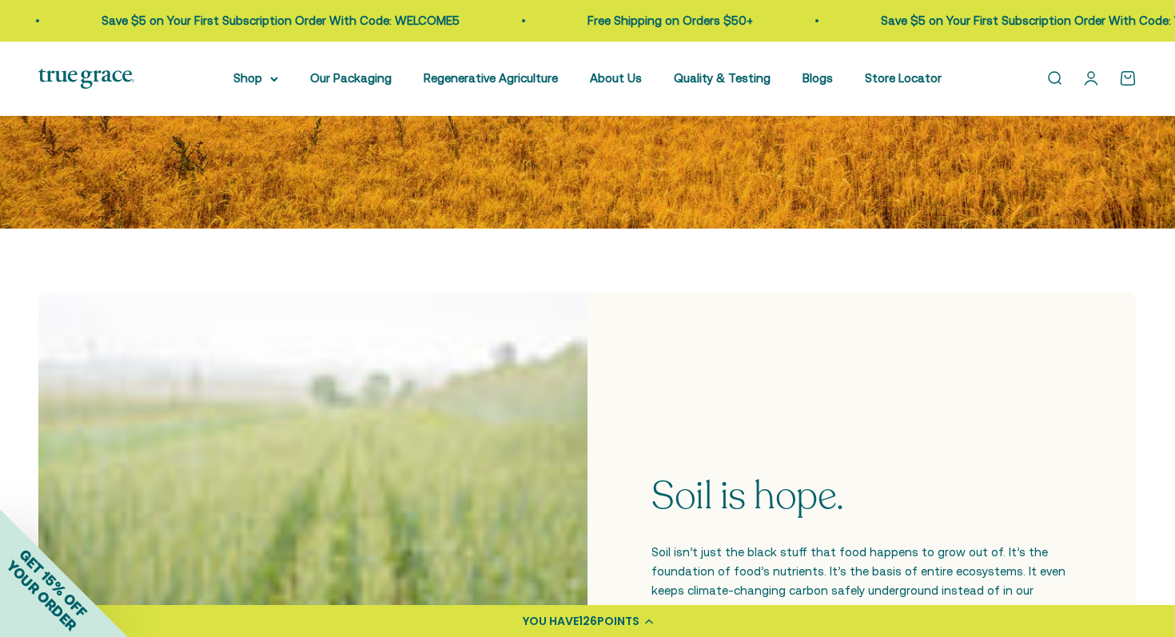
scroll to position [92, 0]
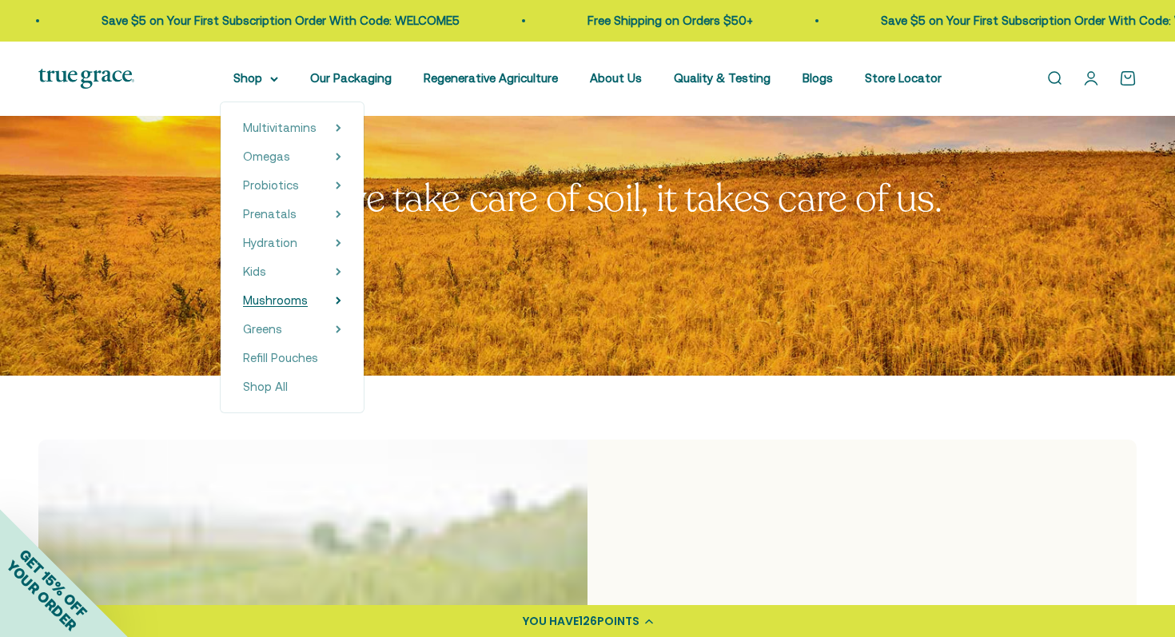
click at [297, 303] on span "Mushrooms" at bounding box center [275, 300] width 65 height 14
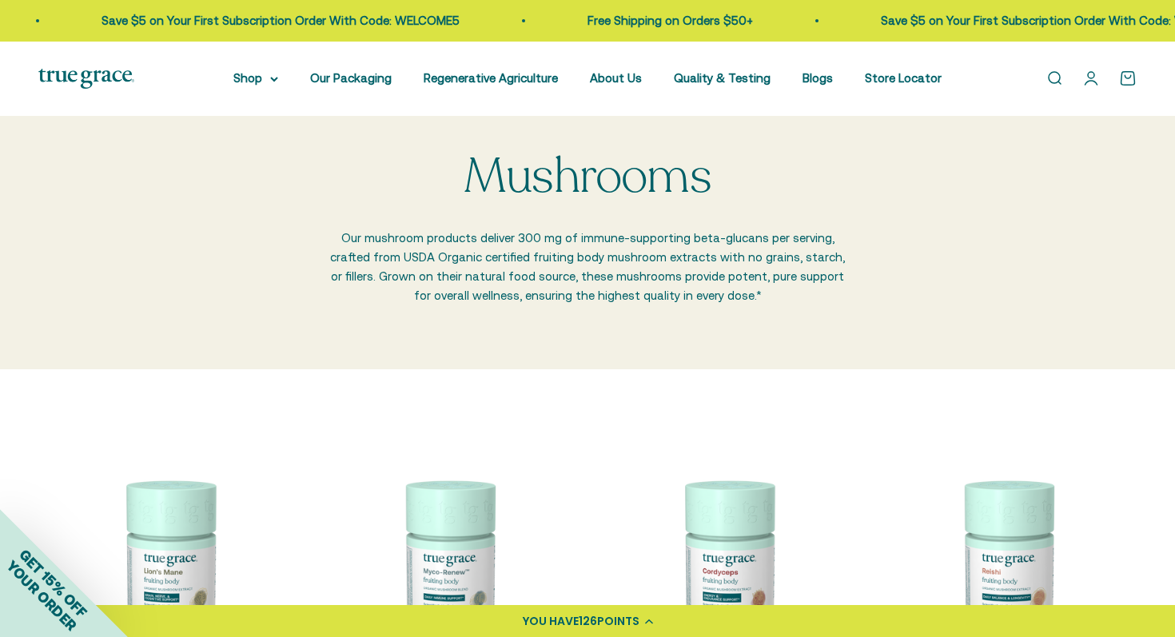
scroll to position [7, 0]
